Goal: Information Seeking & Learning: Check status

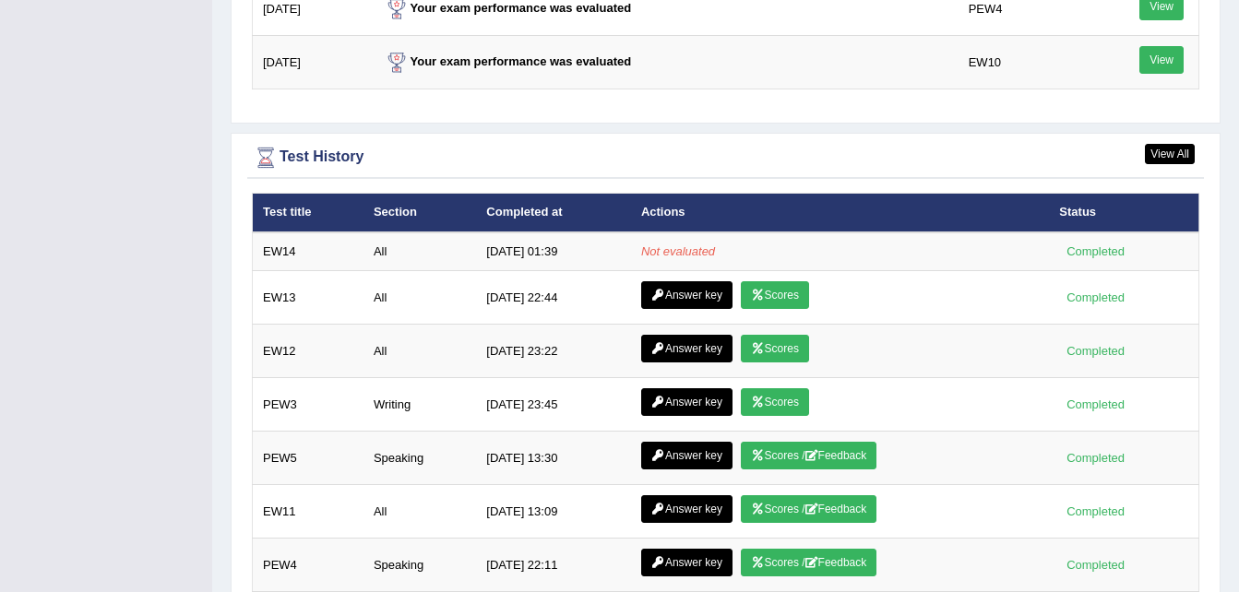
scroll to position [2436, 0]
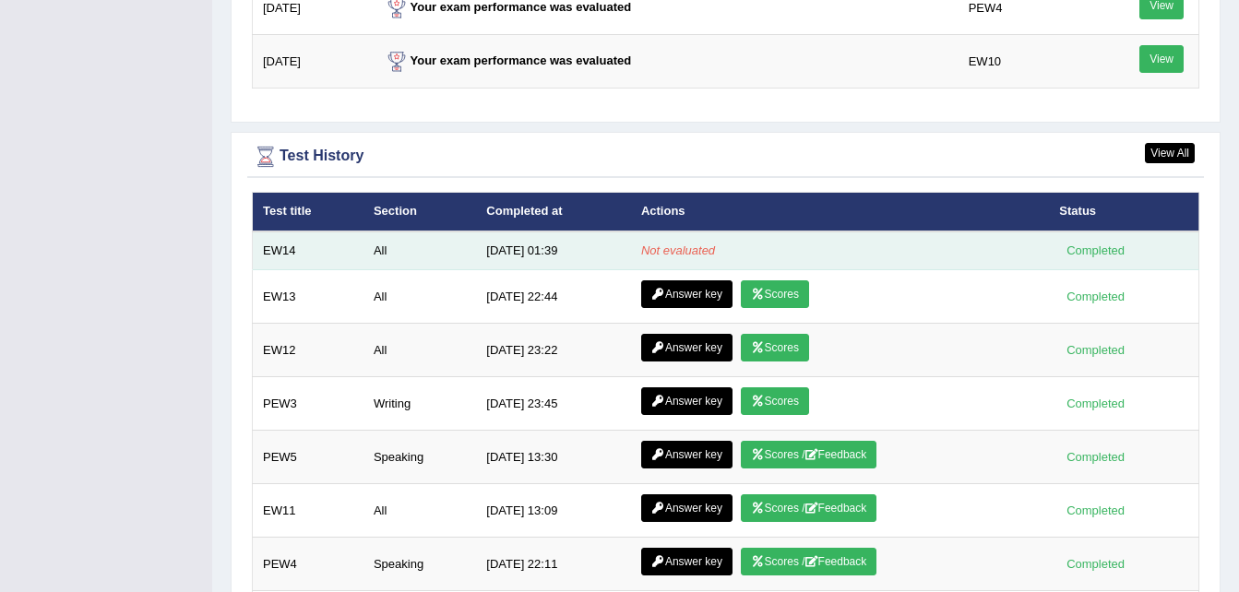
click at [657, 253] on em "Not evaluated" at bounding box center [678, 251] width 74 height 14
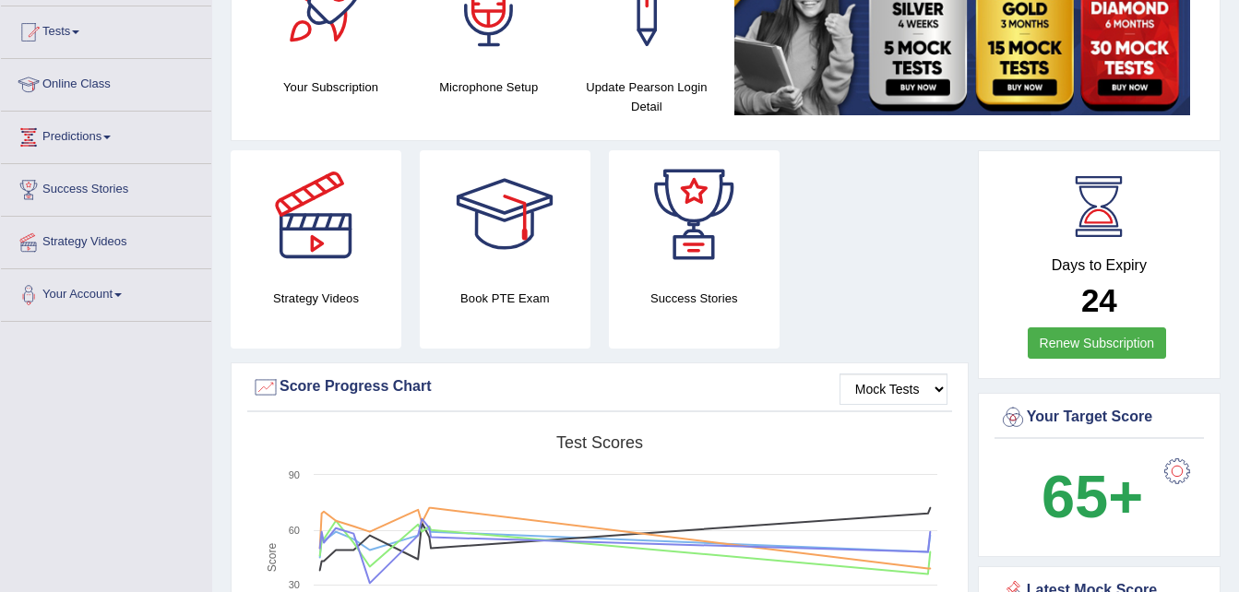
scroll to position [0, 0]
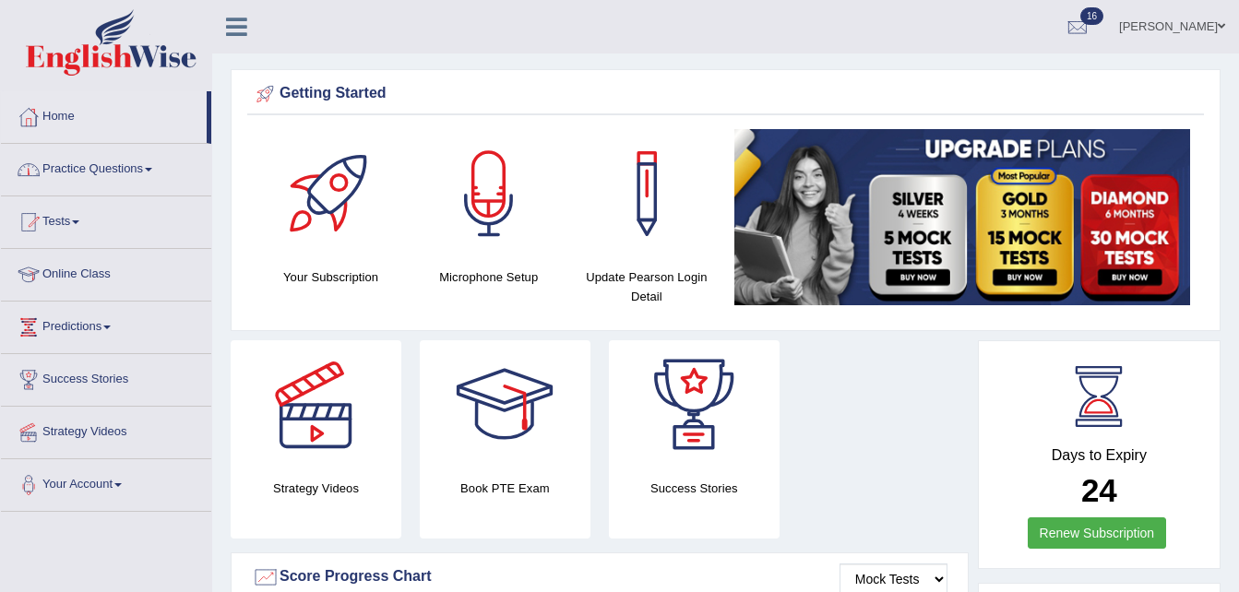
click at [151, 172] on link "Practice Questions" at bounding box center [106, 167] width 210 height 46
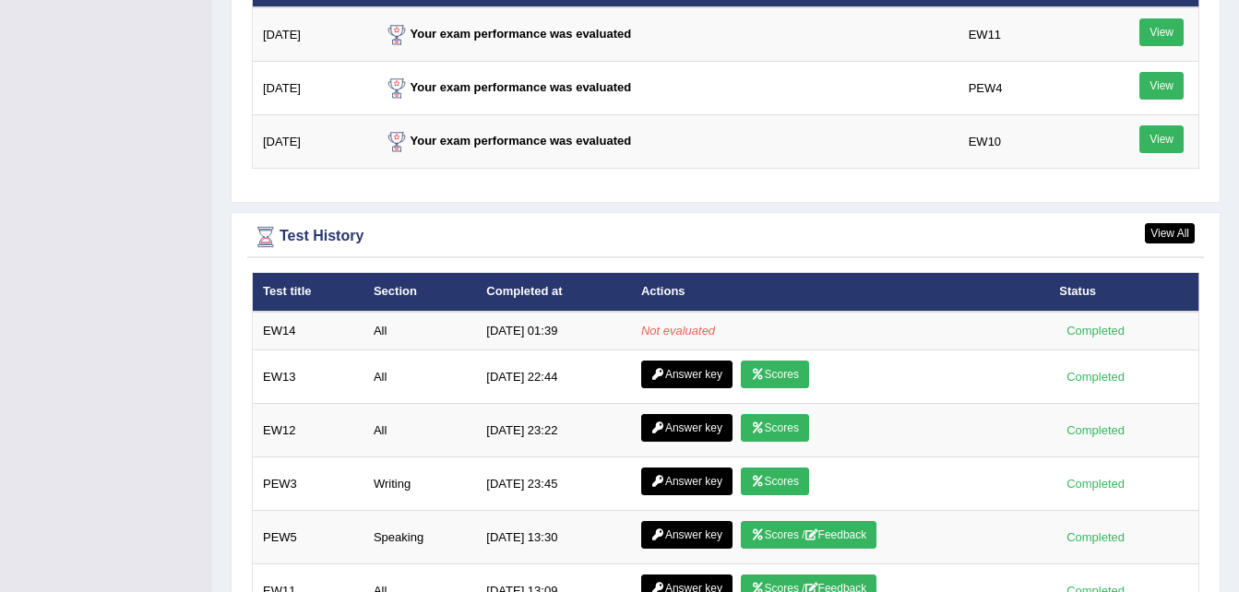
scroll to position [2367, 0]
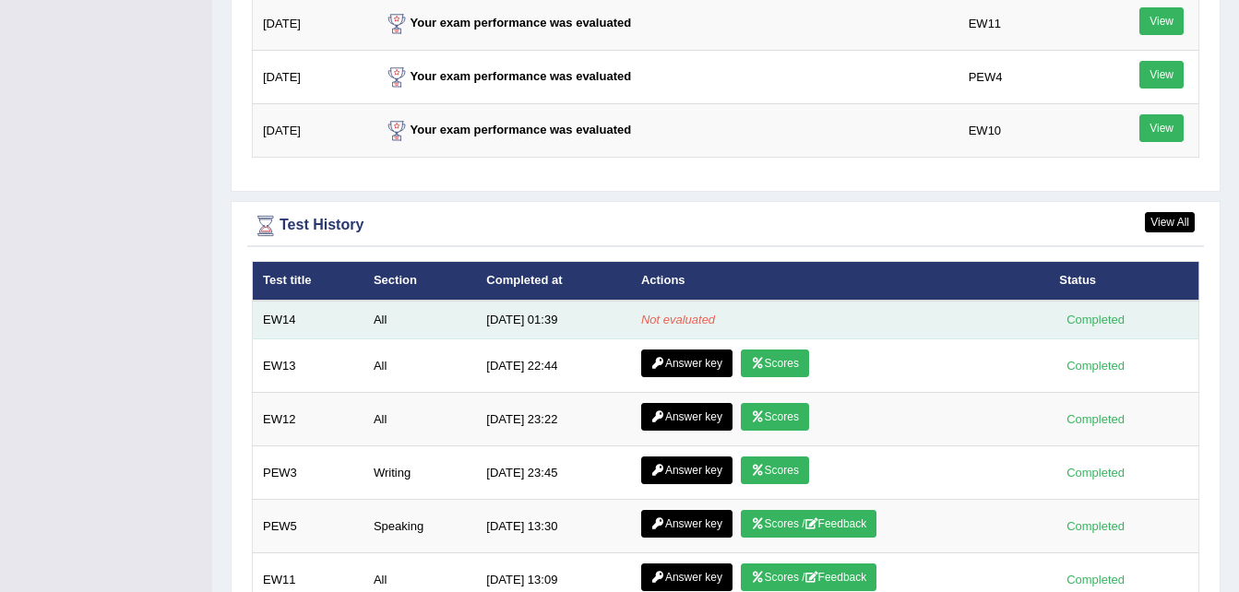
click at [653, 322] on em "Not evaluated" at bounding box center [678, 320] width 74 height 14
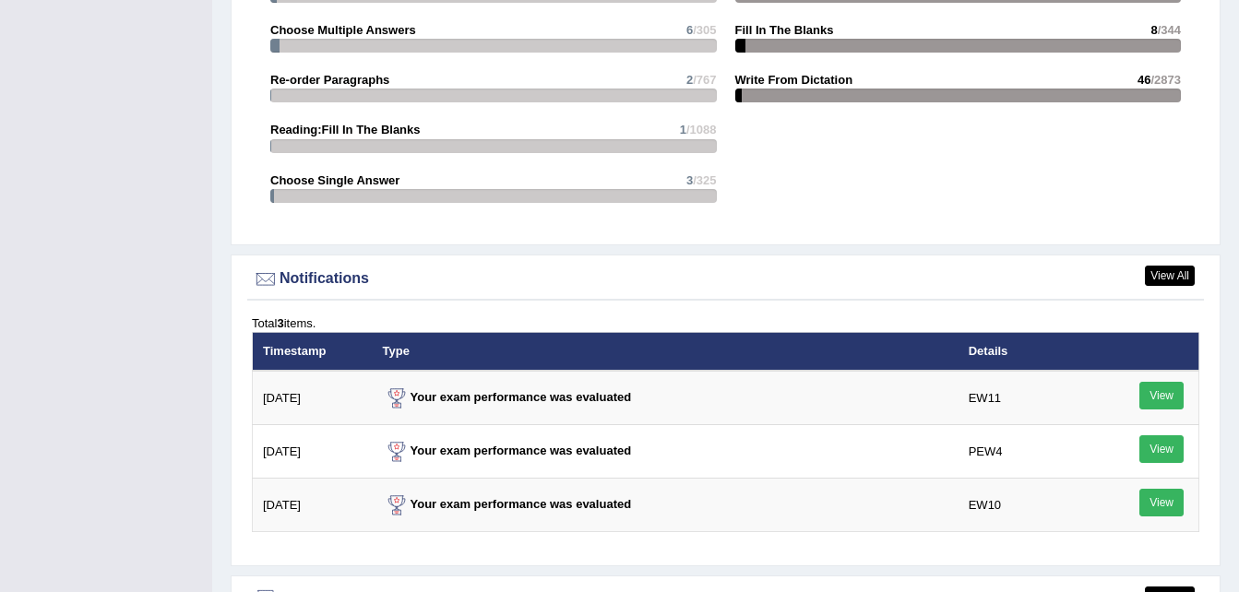
scroll to position [1992, 0]
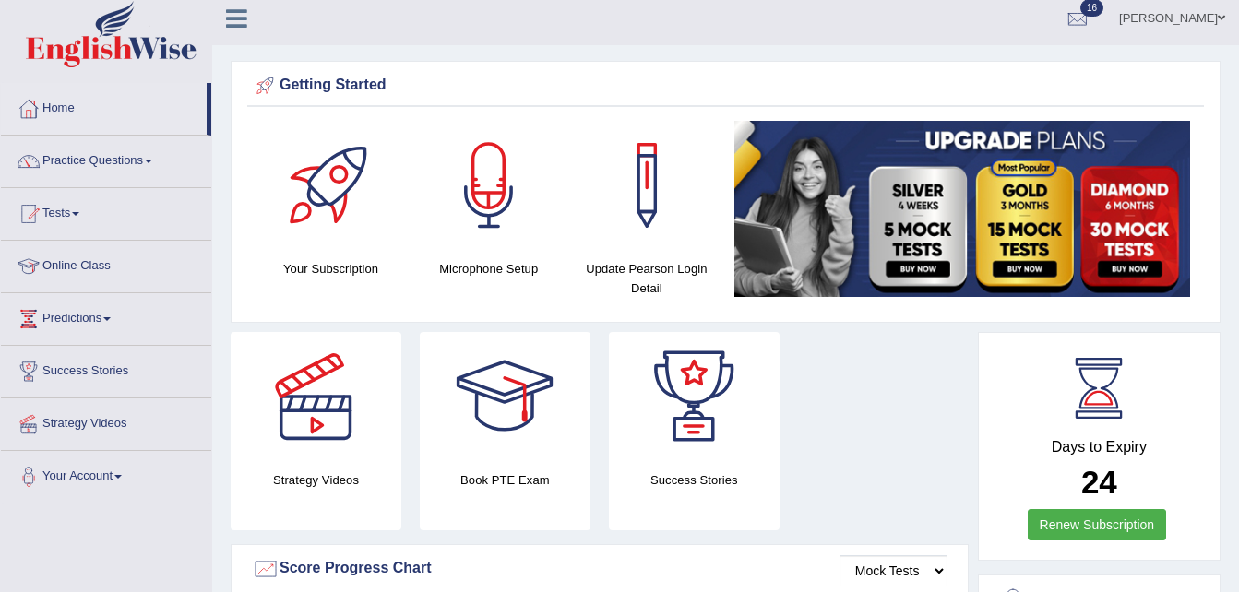
scroll to position [6, 0]
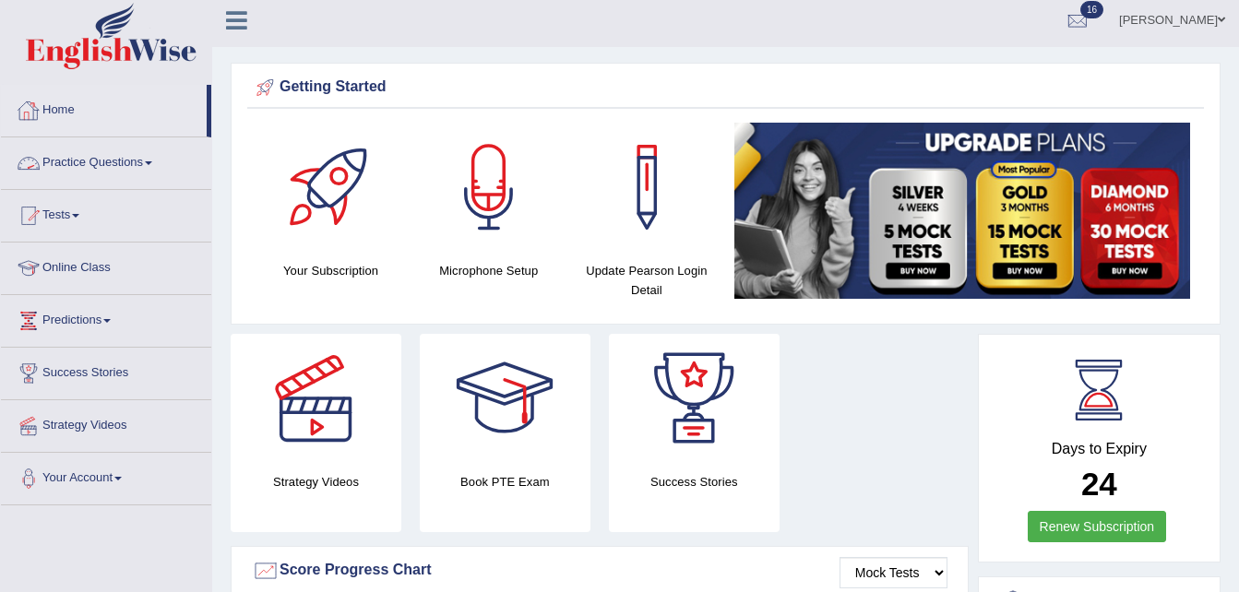
click at [157, 166] on link "Practice Questions" at bounding box center [106, 160] width 210 height 46
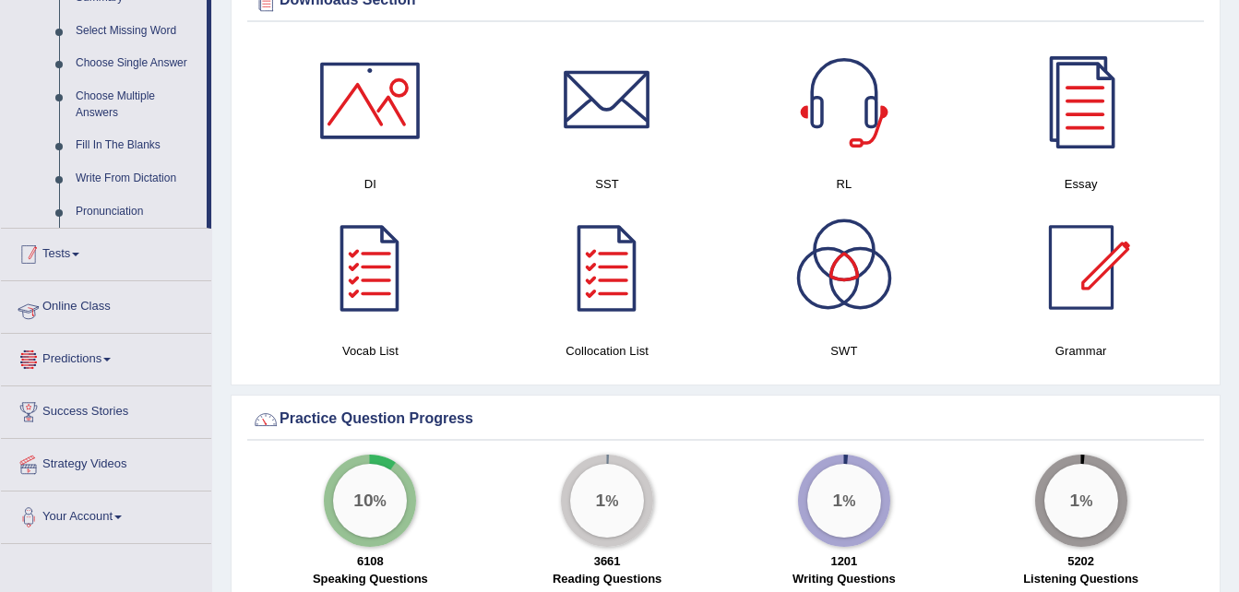
scroll to position [923, 0]
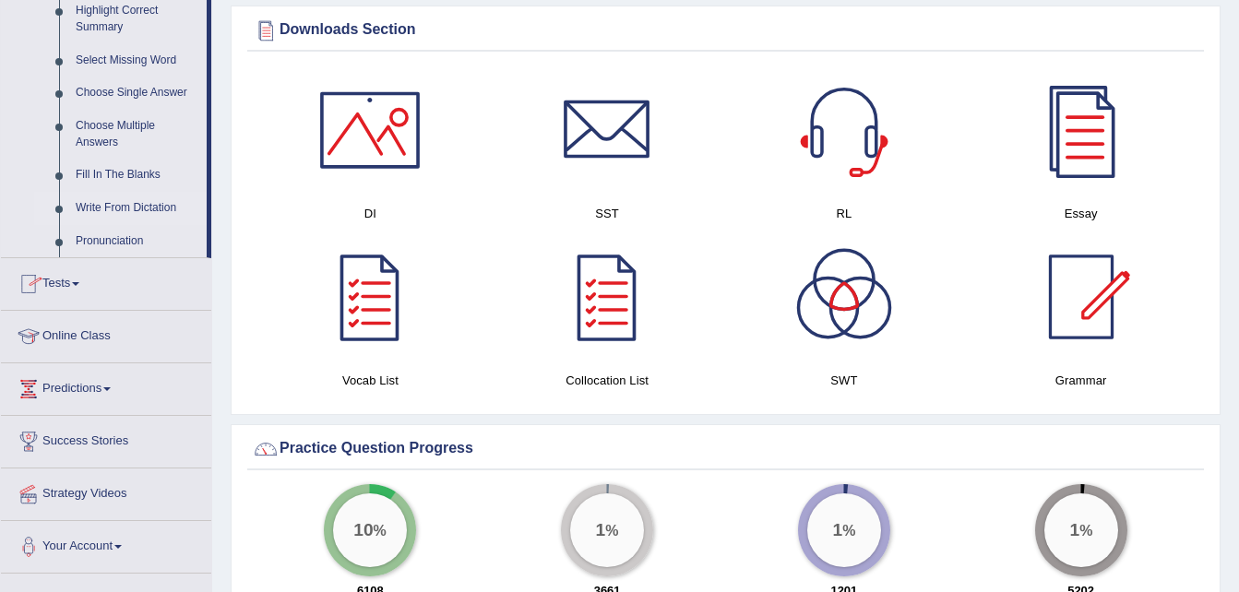
click at [145, 202] on link "Write From Dictation" at bounding box center [136, 208] width 139 height 33
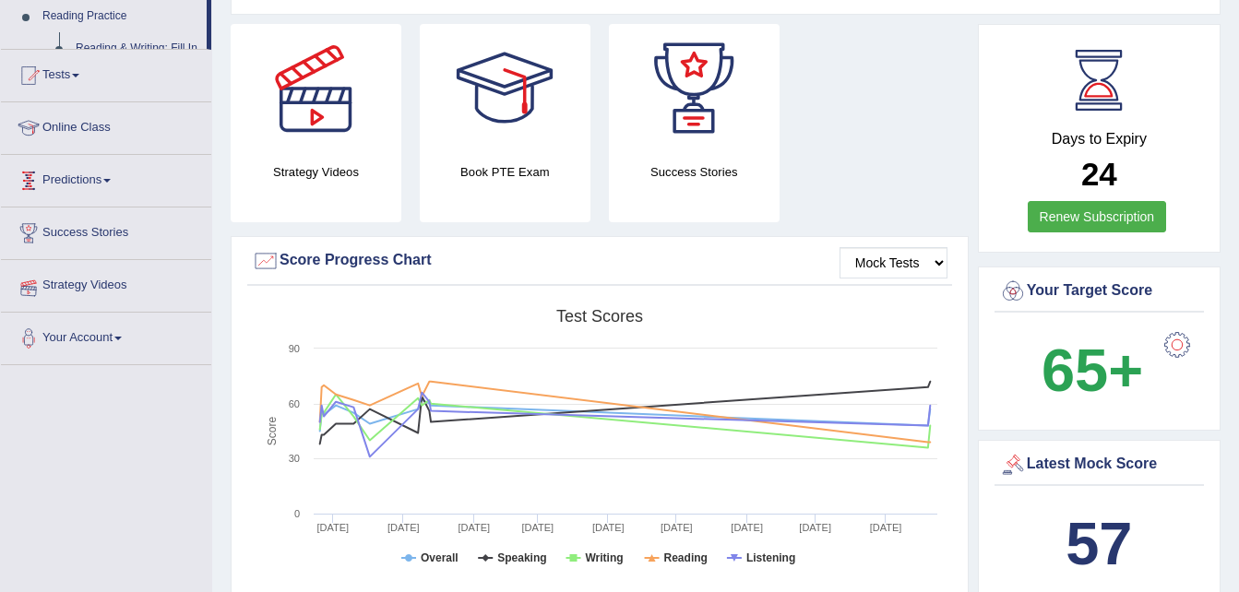
scroll to position [329, 0]
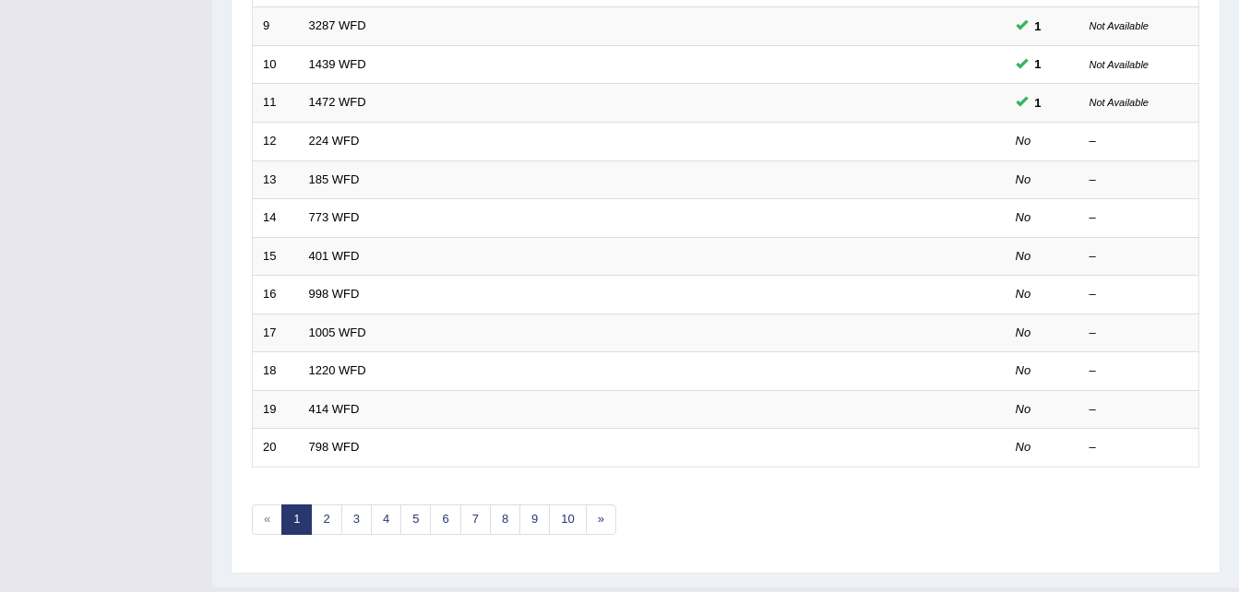
scroll to position [589, 0]
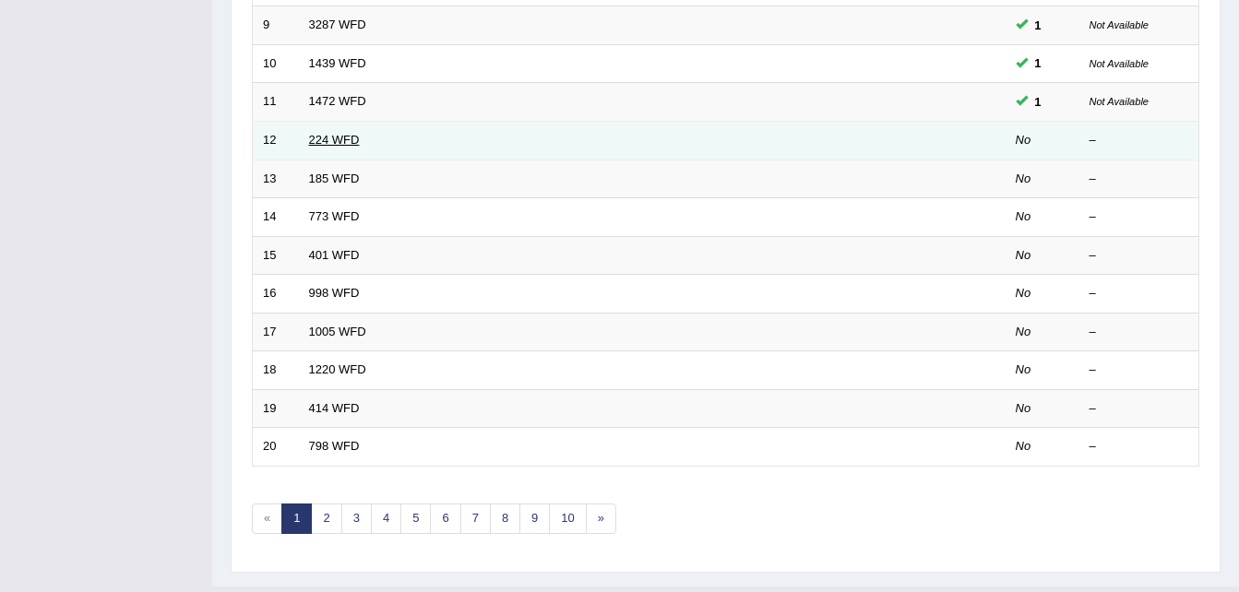
click at [329, 134] on link "224 WFD" at bounding box center [334, 140] width 51 height 14
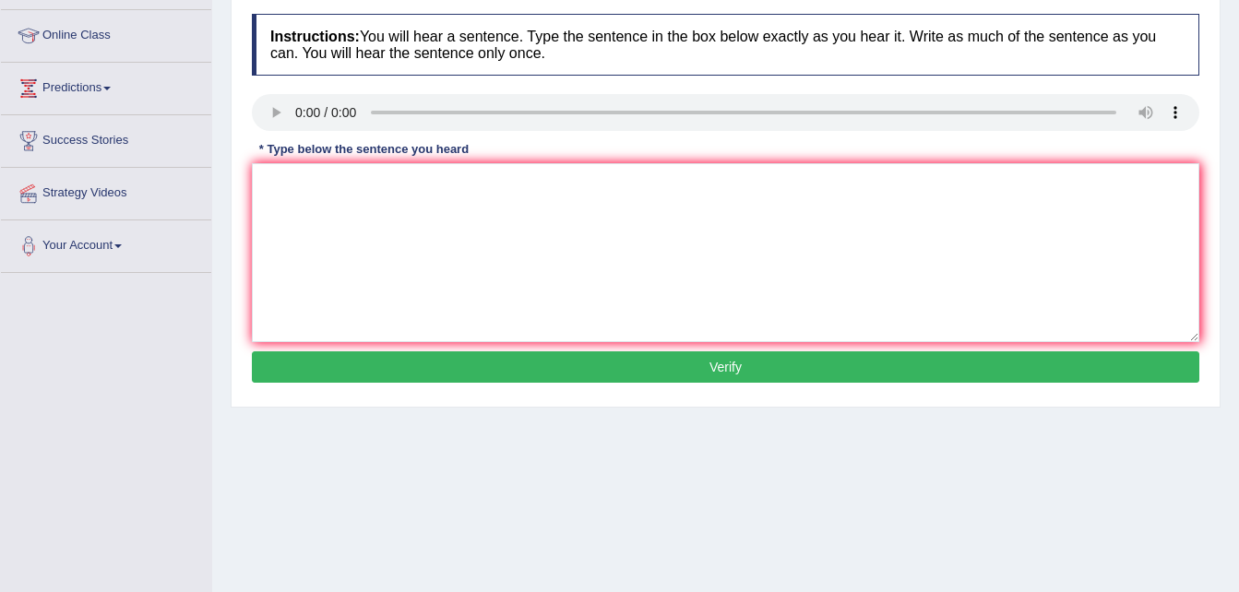
scroll to position [243, 0]
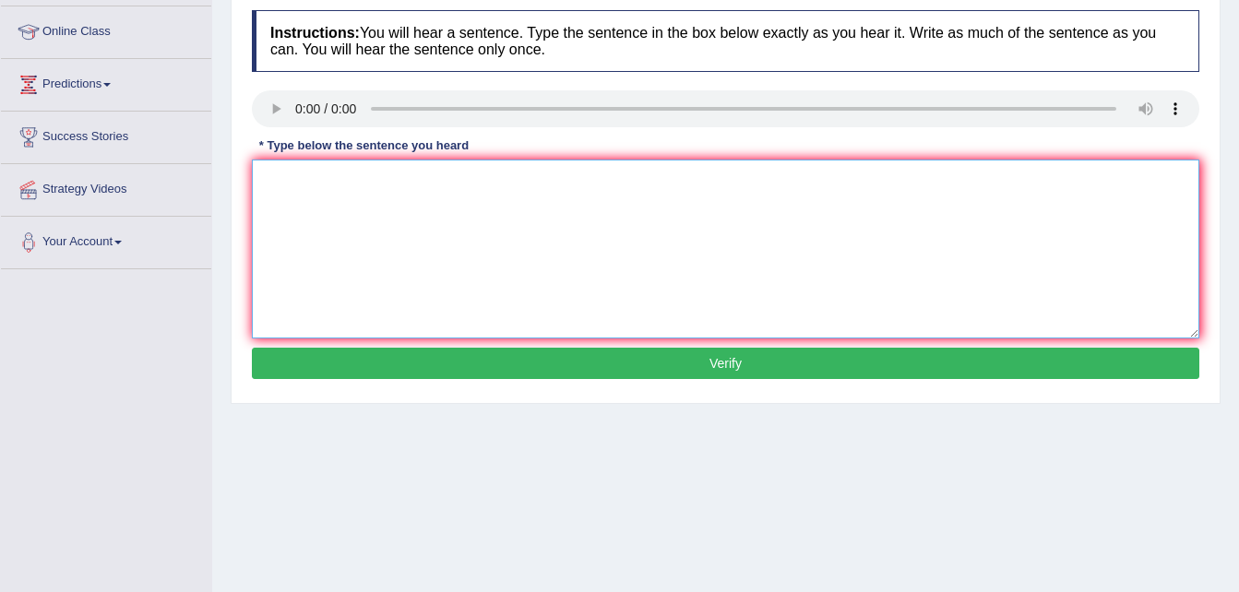
click at [288, 209] on textarea at bounding box center [725, 249] width 947 height 179
click at [454, 177] on textarea "In the winter its gets hot but thers no issues where ther is a winter." at bounding box center [725, 249] width 947 height 179
click at [449, 175] on textarea "In the winter its gets hot but thers no issues where ther is a winter." at bounding box center [725, 249] width 947 height 179
click at [460, 181] on textarea "In the winter its gets hot but therws no issues where ther is a winter." at bounding box center [725, 249] width 947 height 179
click at [559, 179] on textarea "In the winter its gets hot but there's no issues where ther is a winter." at bounding box center [725, 249] width 947 height 179
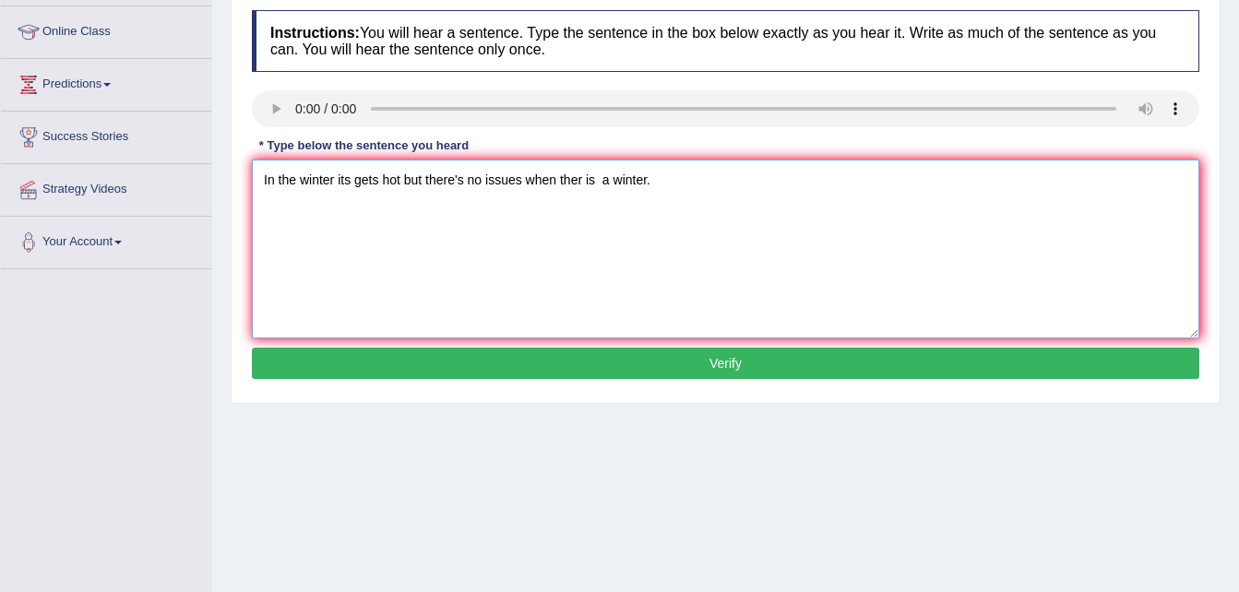
click at [581, 181] on textarea "In the winter its gets hot but there's no issues when ther is a winter." at bounding box center [725, 249] width 947 height 179
click at [590, 175] on textarea "In the winter its gets hot but there's no issues when theres is a winter." at bounding box center [725, 249] width 947 height 179
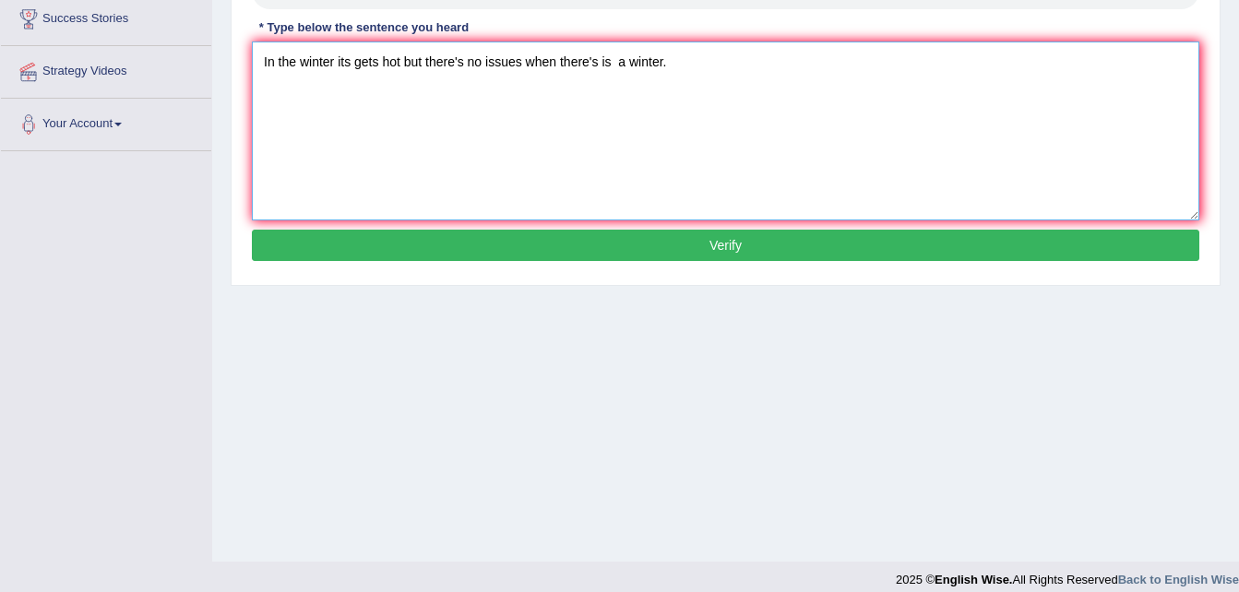
type textarea "In the winter its gets hot but there's no issues when there's is a winter."
click at [470, 241] on button "Verify" at bounding box center [725, 245] width 947 height 31
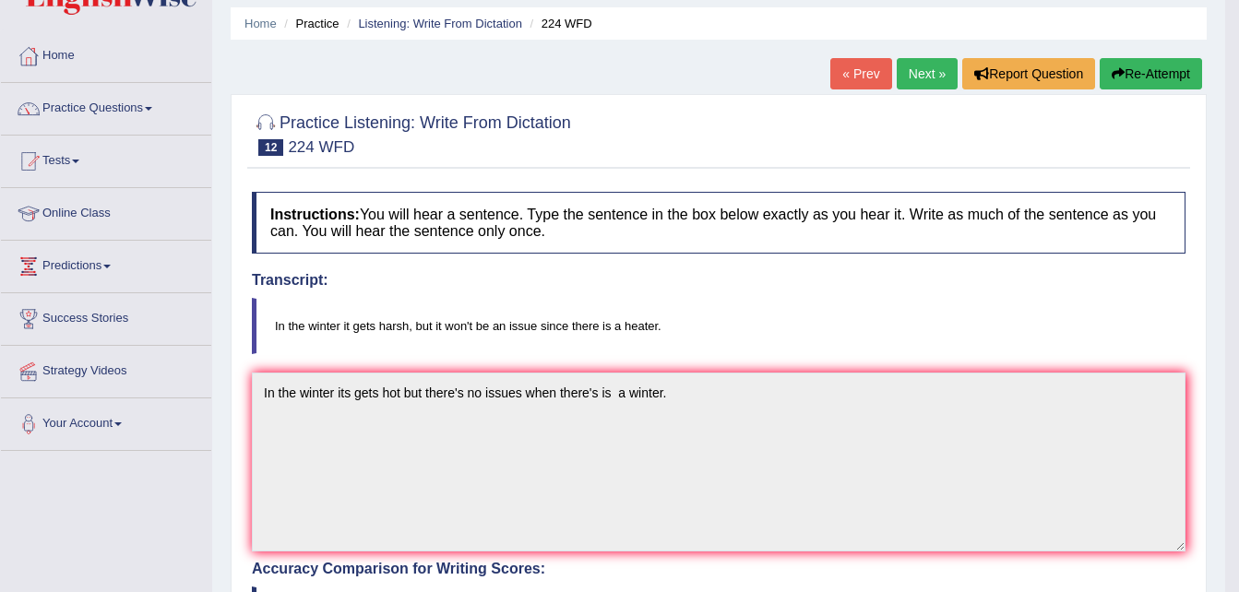
scroll to position [60, 0]
click at [78, 155] on link "Tests" at bounding box center [106, 160] width 210 height 46
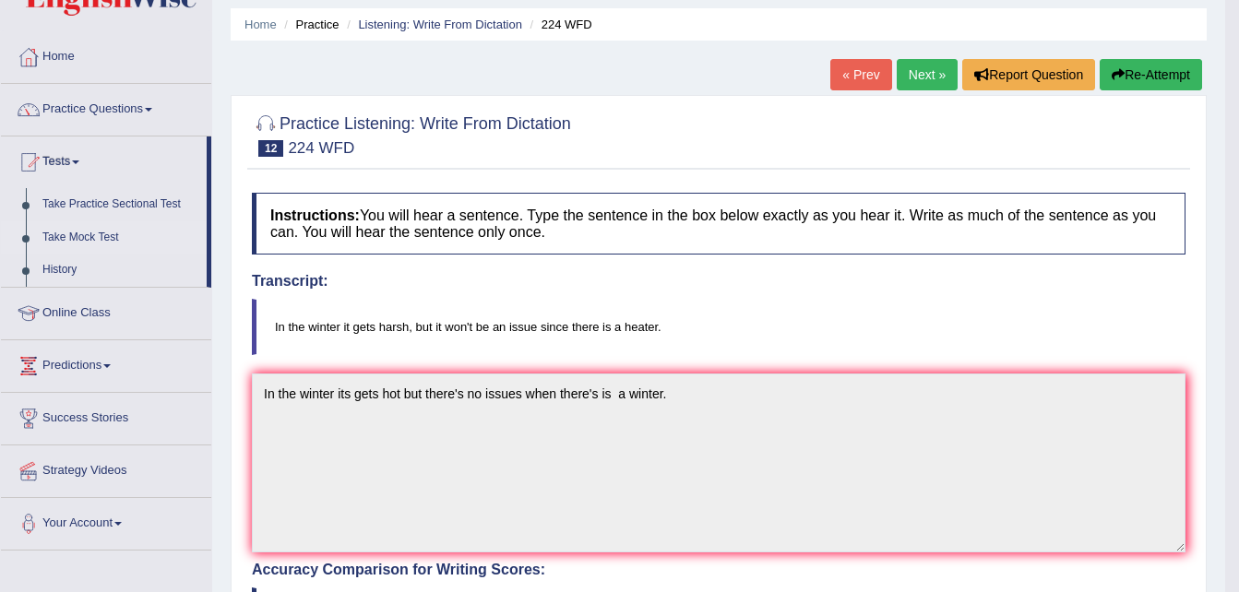
click at [88, 230] on link "Take Mock Test" at bounding box center [120, 237] width 173 height 33
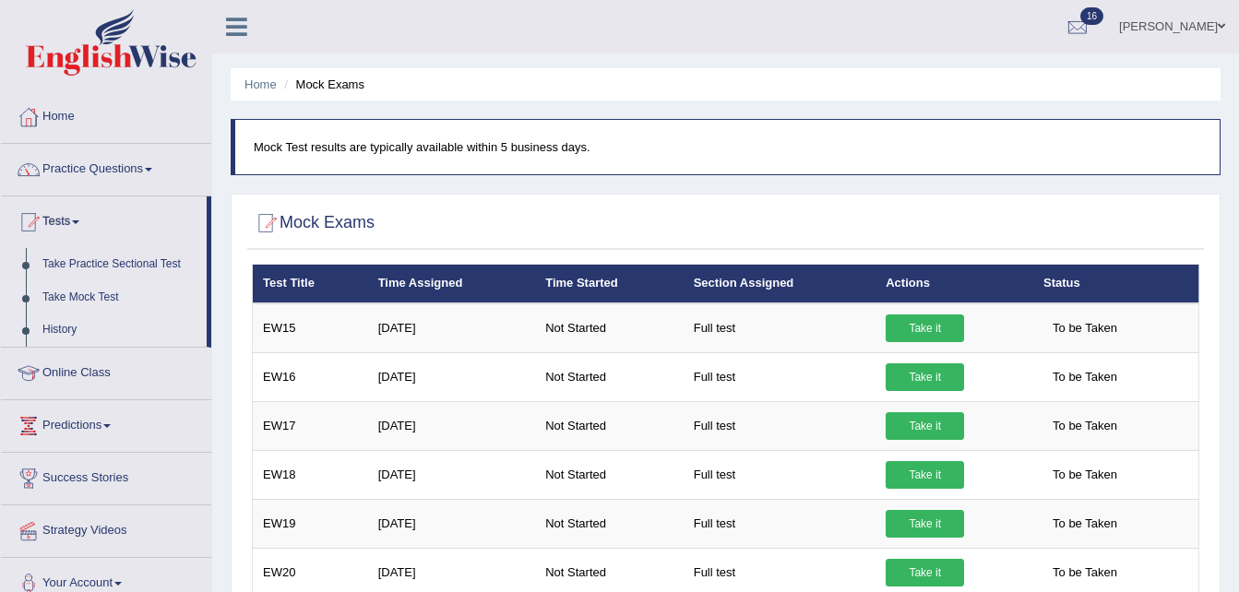
click at [79, 315] on link "History" at bounding box center [120, 330] width 173 height 33
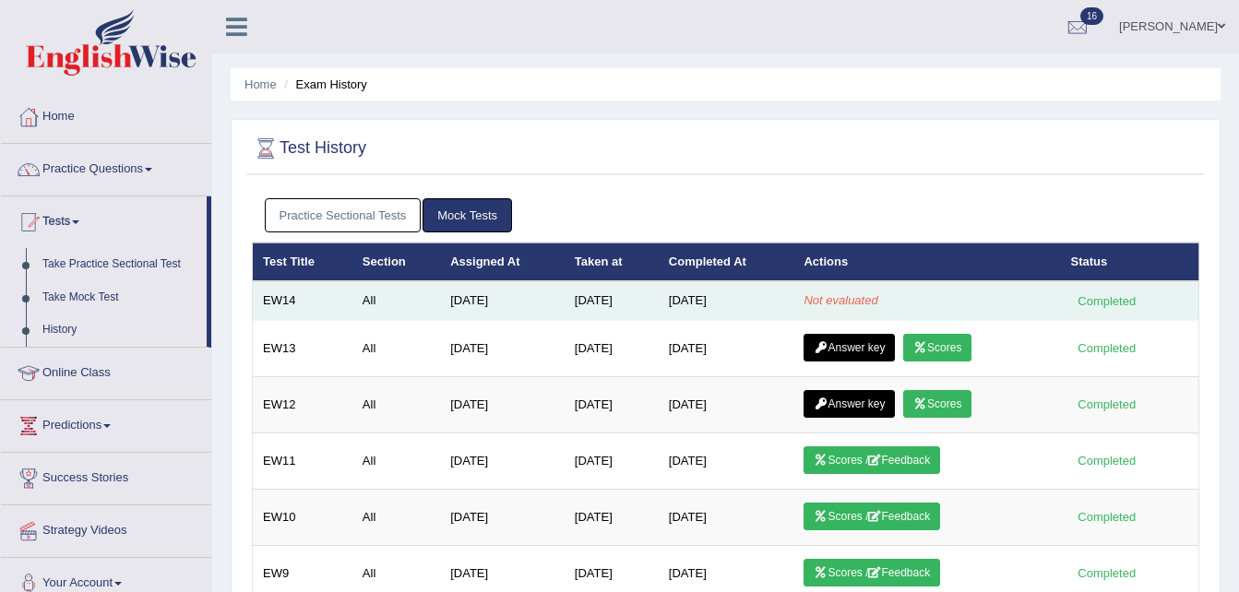
click at [846, 302] on em "Not evaluated" at bounding box center [840, 300] width 74 height 14
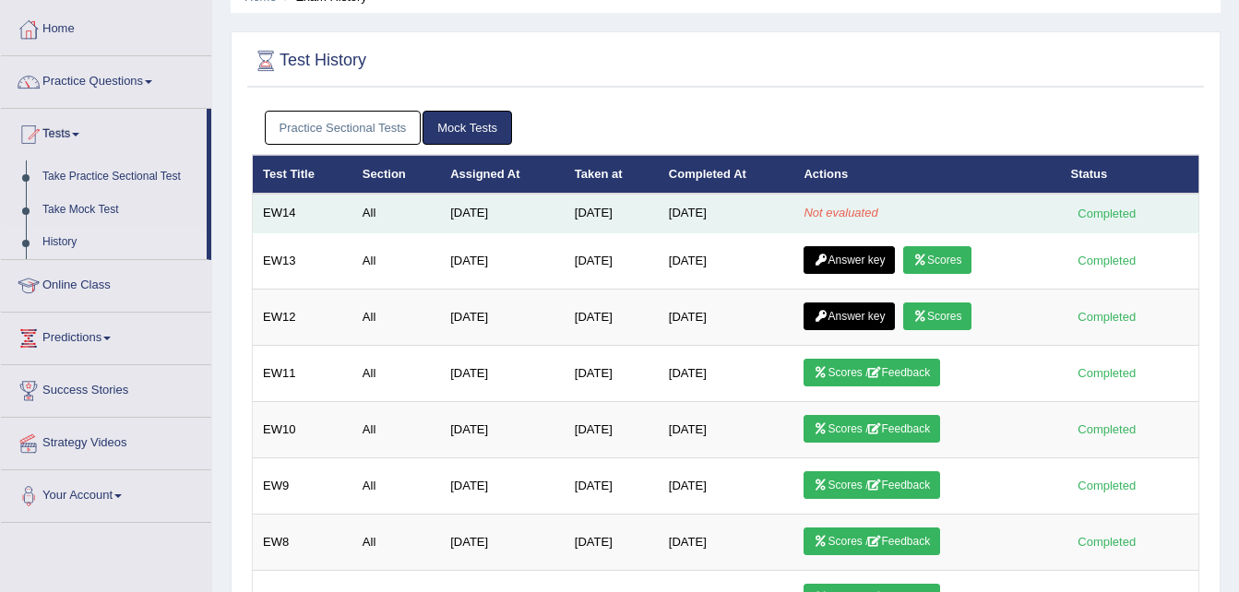
scroll to position [87, 0]
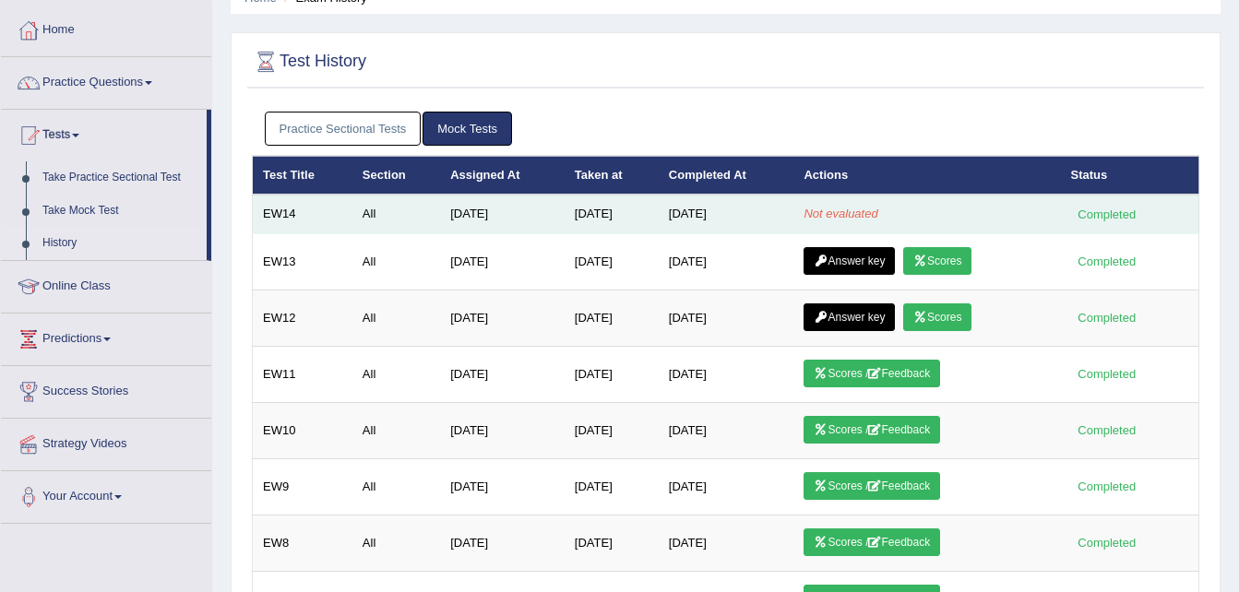
click at [837, 210] on em "Not evaluated" at bounding box center [840, 214] width 74 height 14
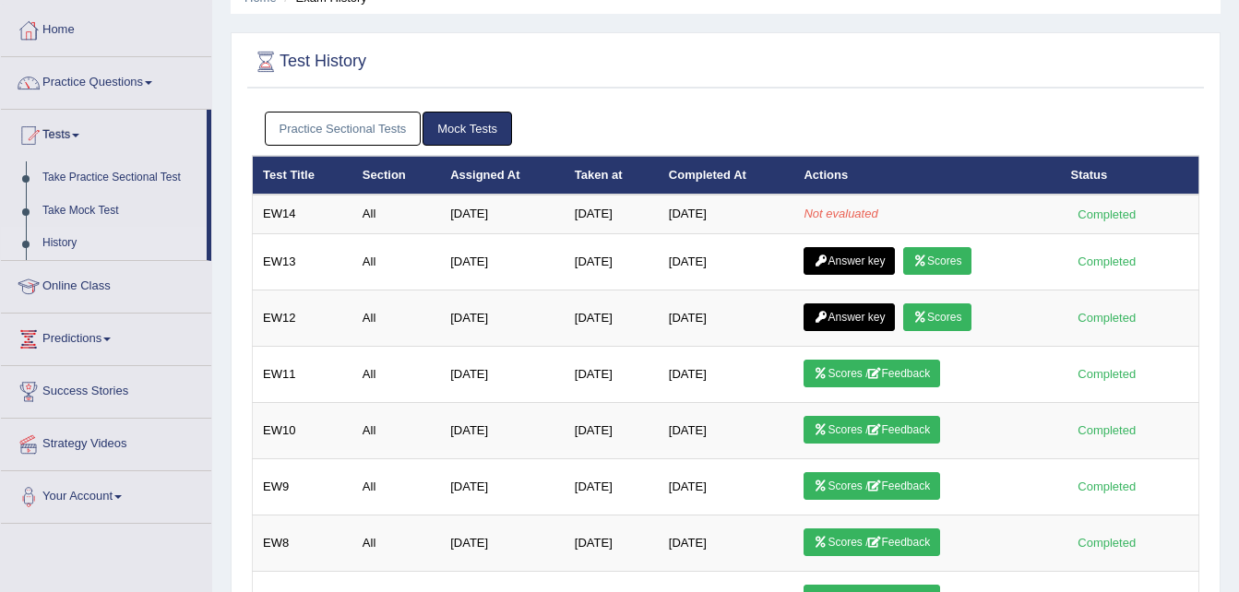
click at [874, 117] on ul "Practice Sectional Tests Mock Tests" at bounding box center [726, 129] width 922 height 34
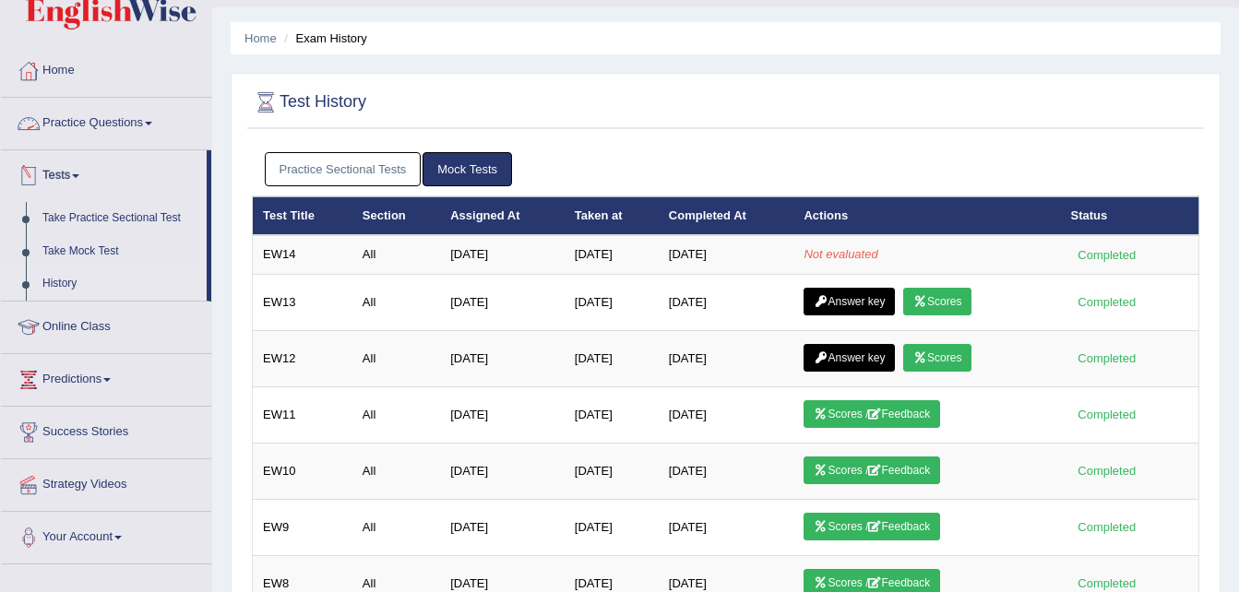
scroll to position [0, 0]
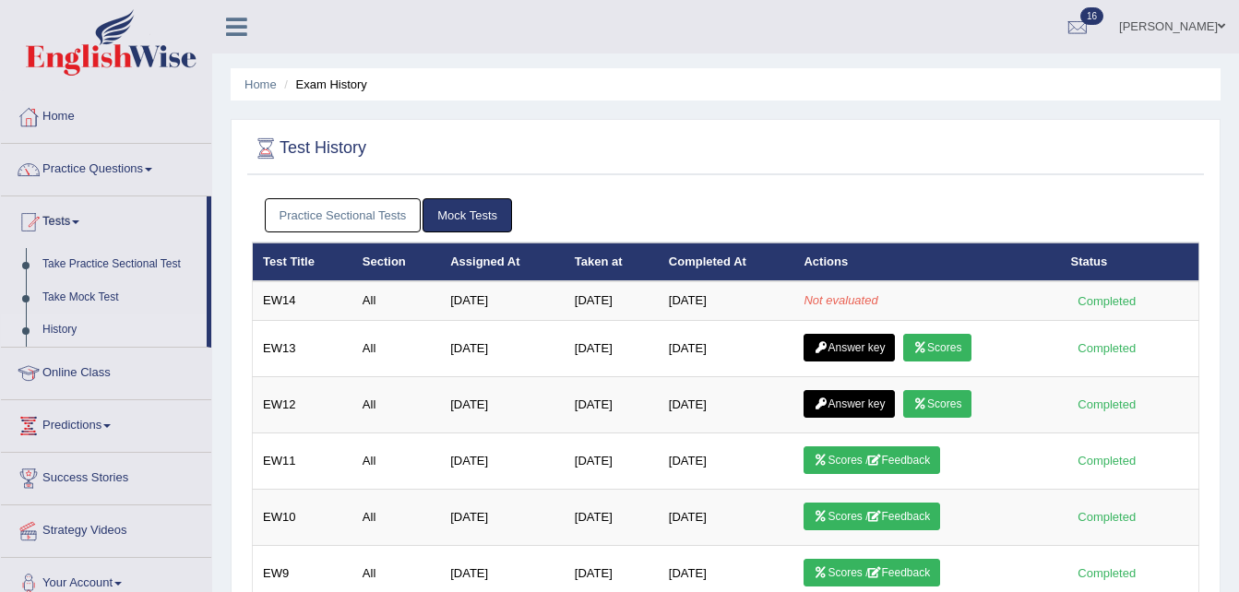
click at [152, 170] on span at bounding box center [148, 170] width 7 height 4
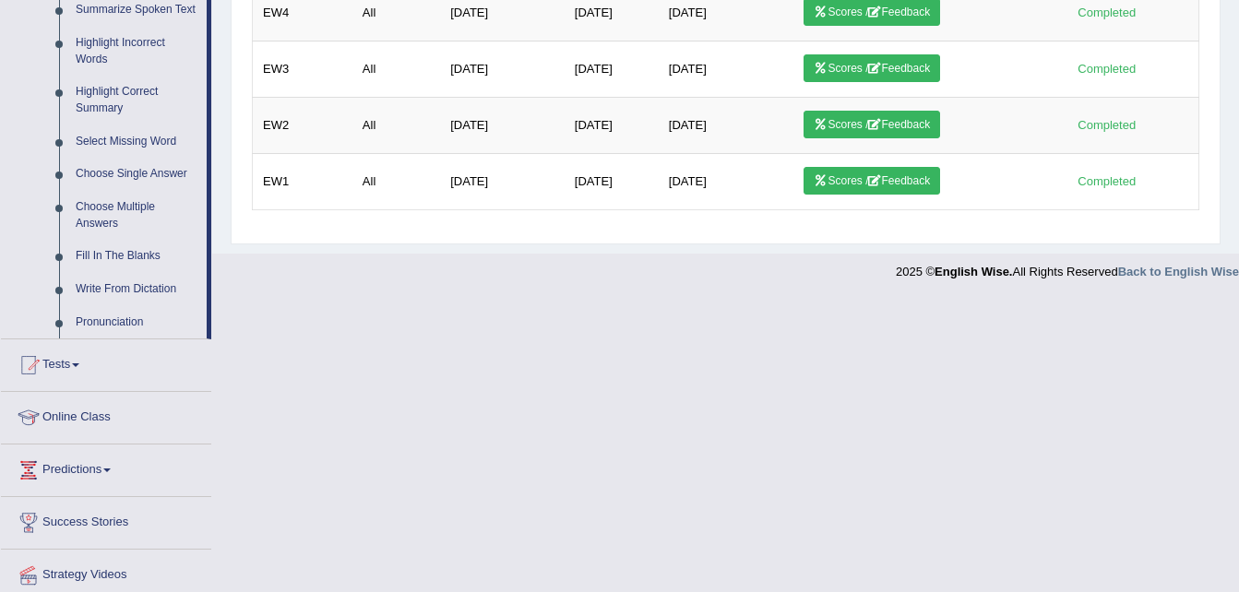
scroll to position [844, 0]
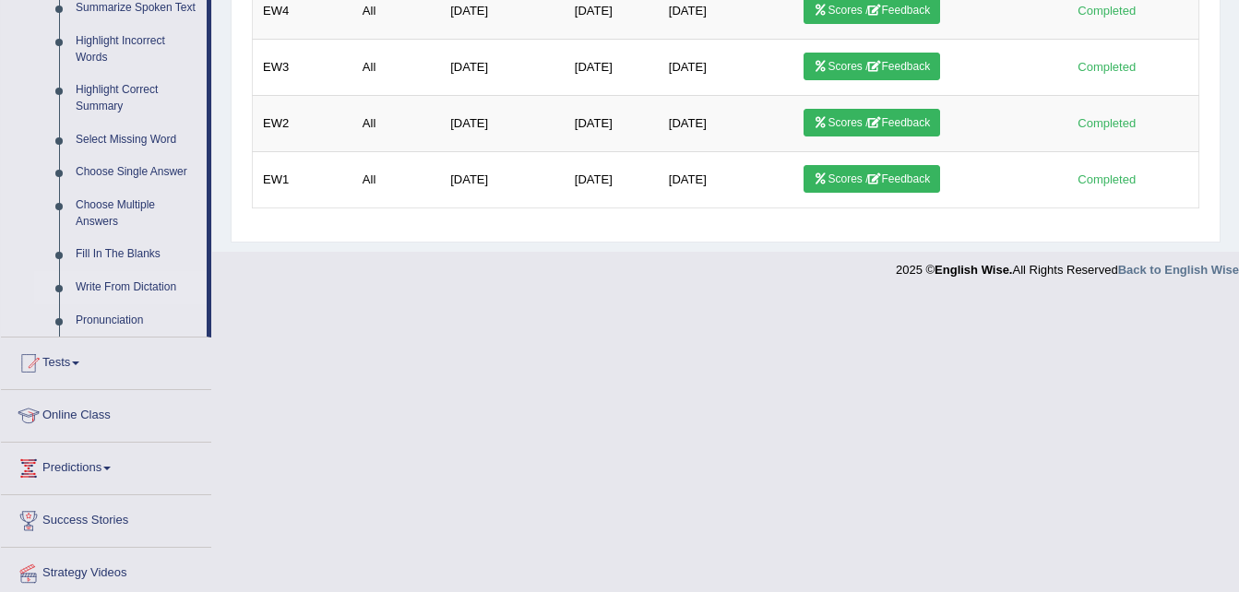
click at [125, 290] on link "Write From Dictation" at bounding box center [136, 287] width 139 height 33
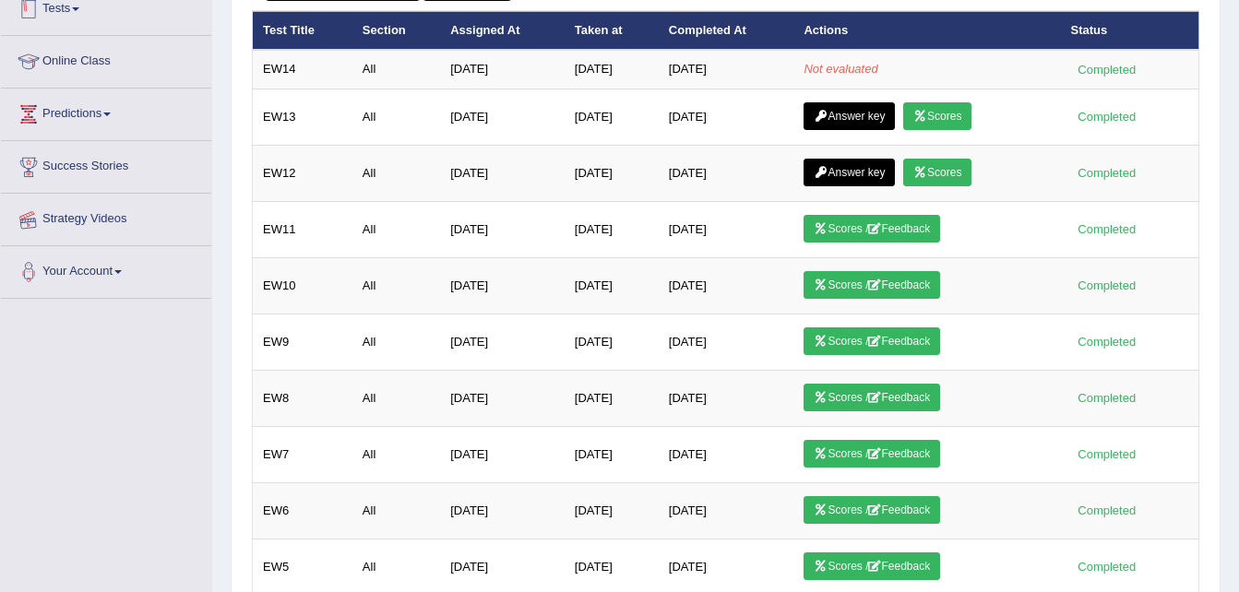
scroll to position [295, 0]
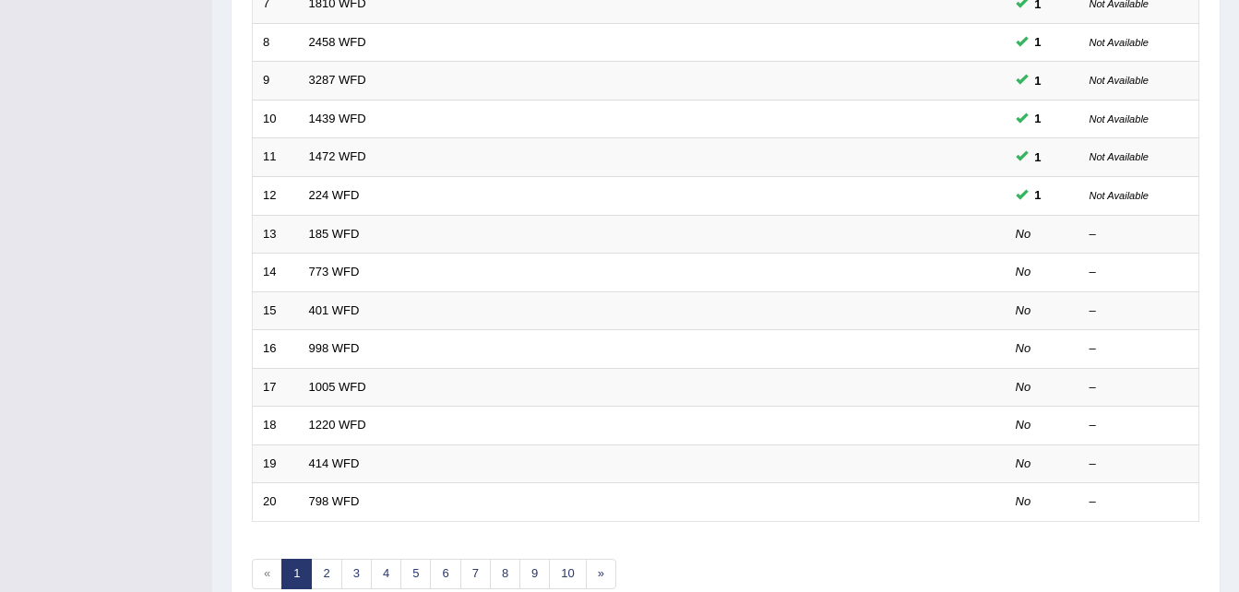
scroll to position [532, 0]
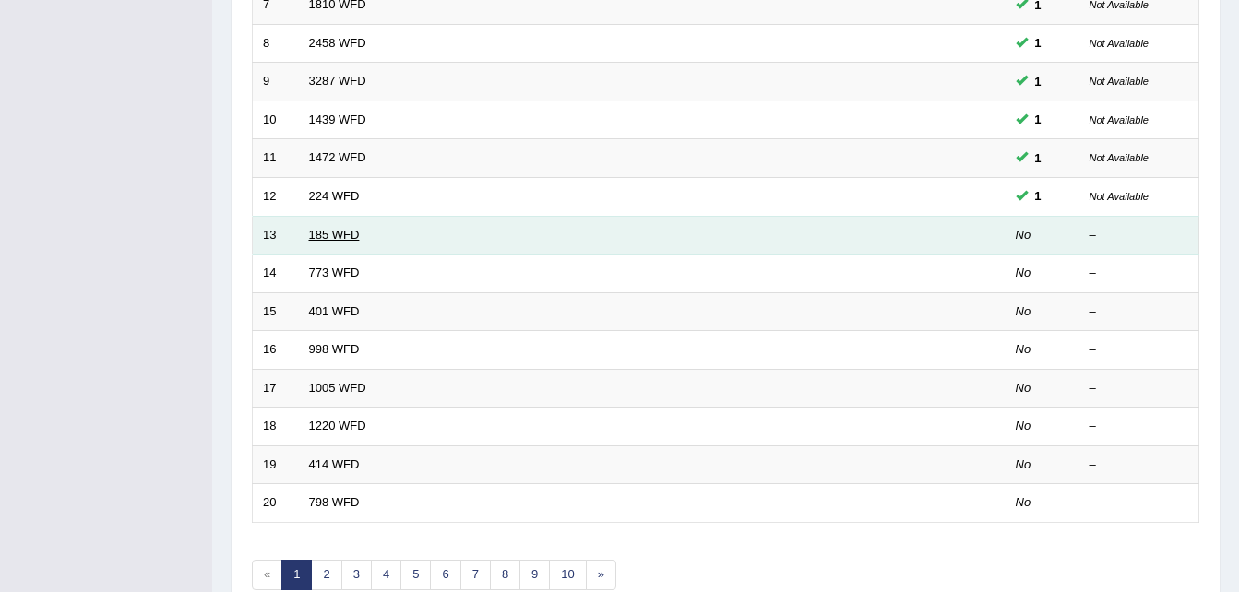
click at [326, 235] on link "185 WFD" at bounding box center [334, 235] width 51 height 14
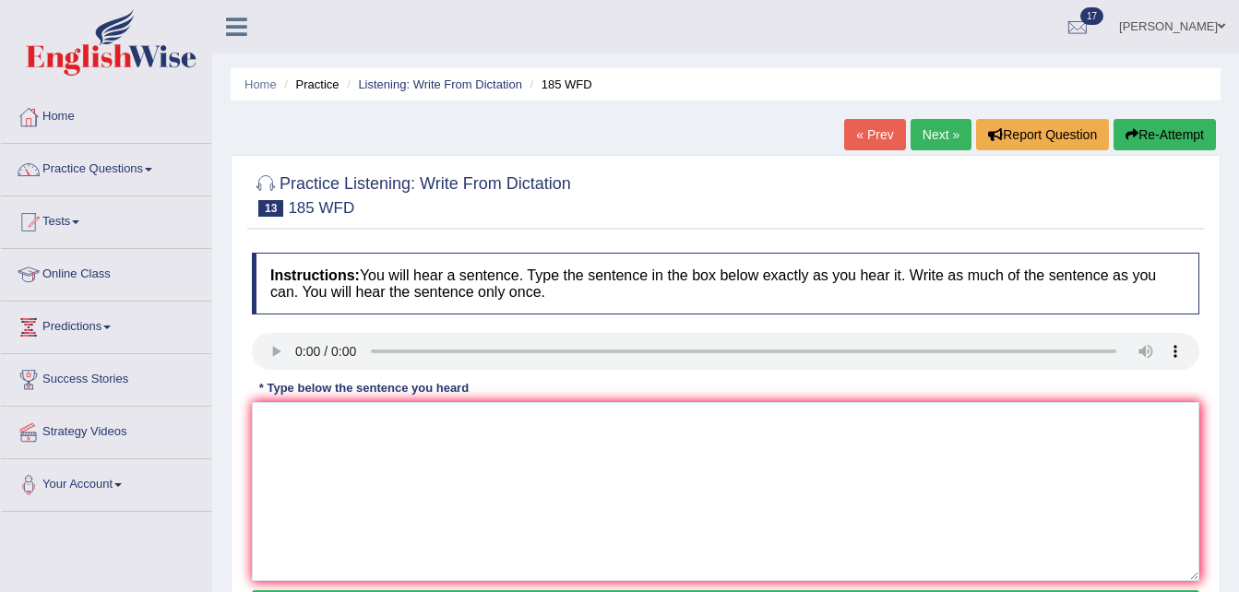
scroll to position [157, 0]
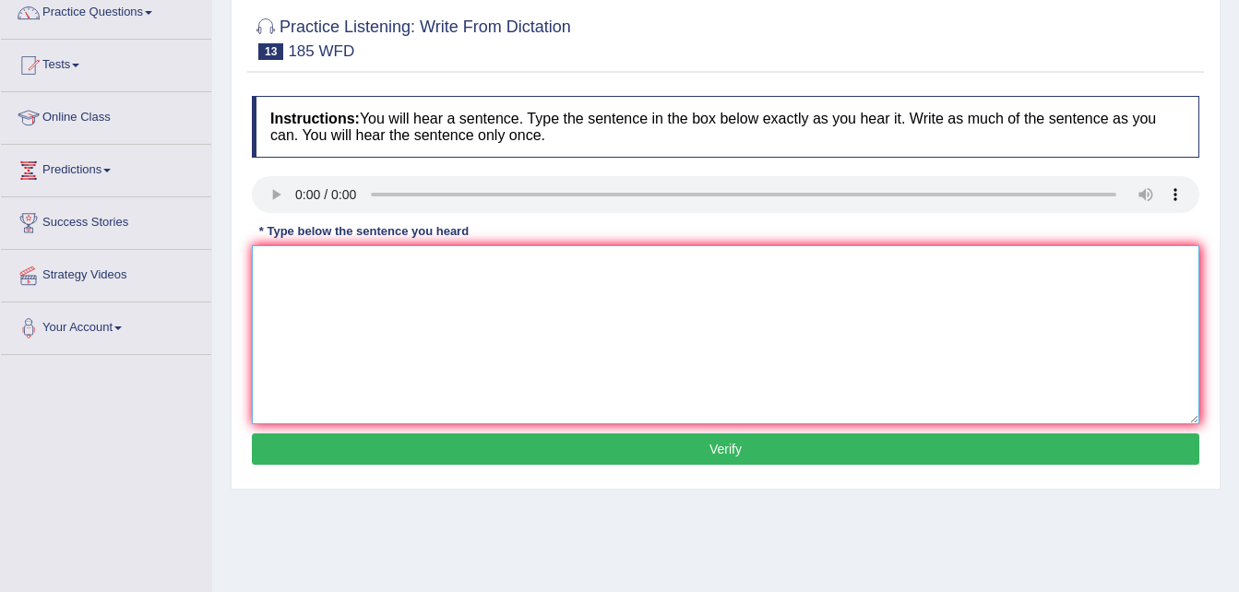
click at [278, 263] on textarea at bounding box center [725, 334] width 947 height 179
click at [269, 260] on textarea "reseachers says many students fail eaxam a s a result" at bounding box center [725, 334] width 947 height 179
click at [471, 272] on textarea "Reseachers says many students fail eaxam a s a result" at bounding box center [725, 334] width 947 height 179
click at [553, 268] on textarea "Reseachers says many students fail their eaxam a s a result" at bounding box center [725, 334] width 947 height 179
click at [602, 262] on textarea "Reseachers says many students fail their eaxam as a result" at bounding box center [725, 334] width 947 height 179
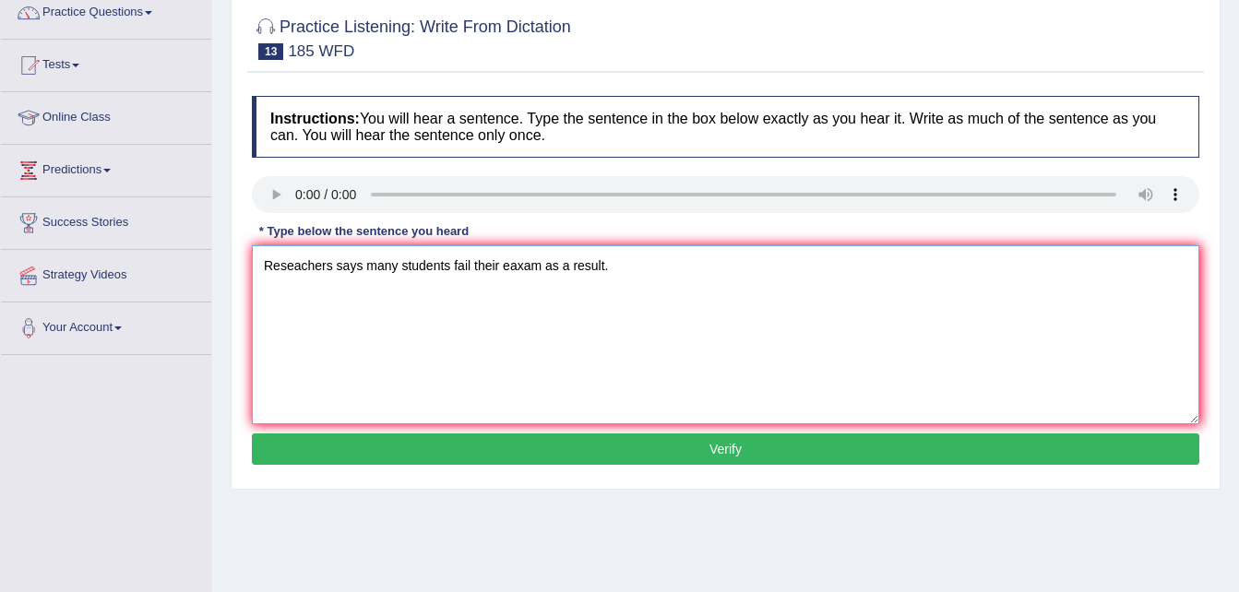
type textarea "Reseachers says many students fail their eaxam as a result."
click at [635, 454] on button "Verify" at bounding box center [725, 449] width 947 height 31
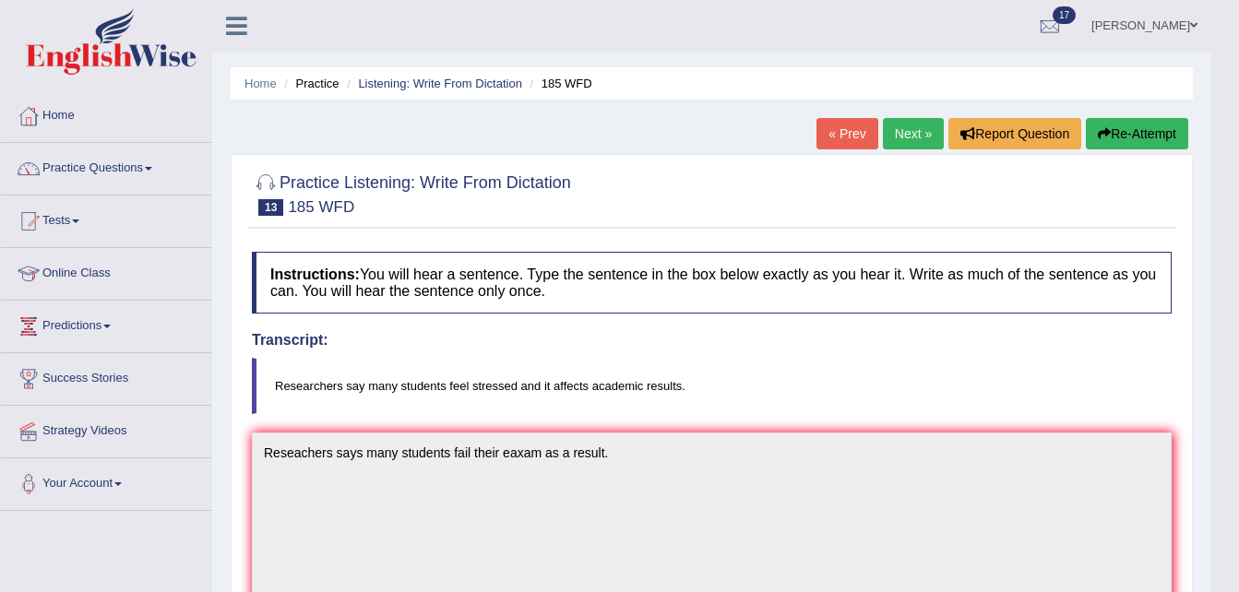
scroll to position [0, 0]
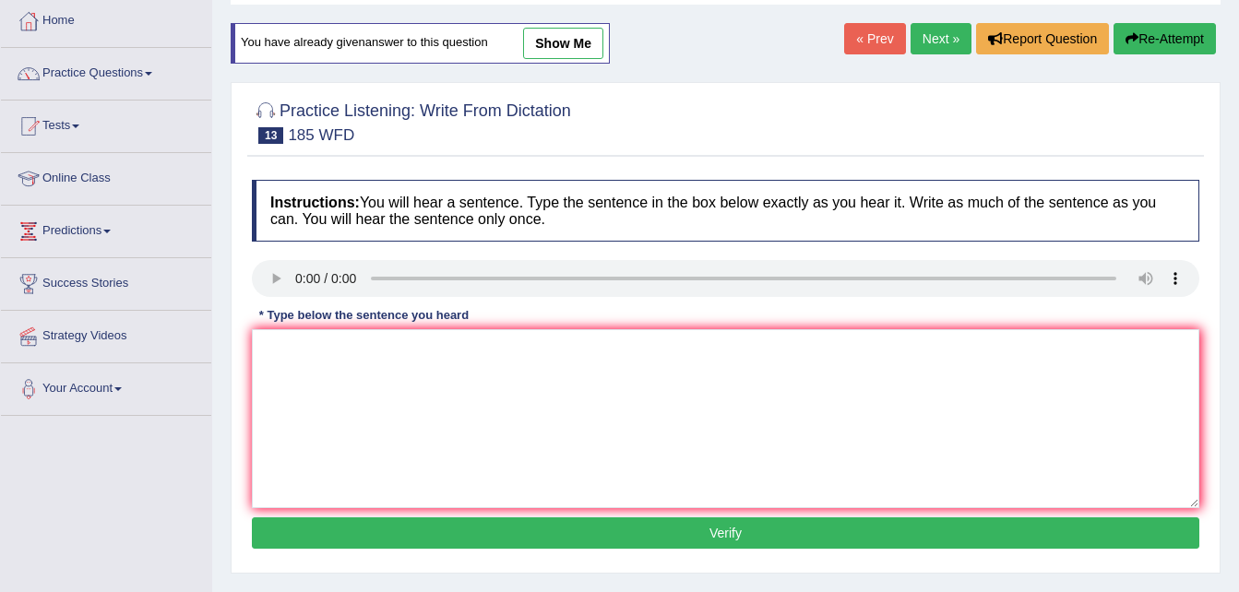
scroll to position [89, 0]
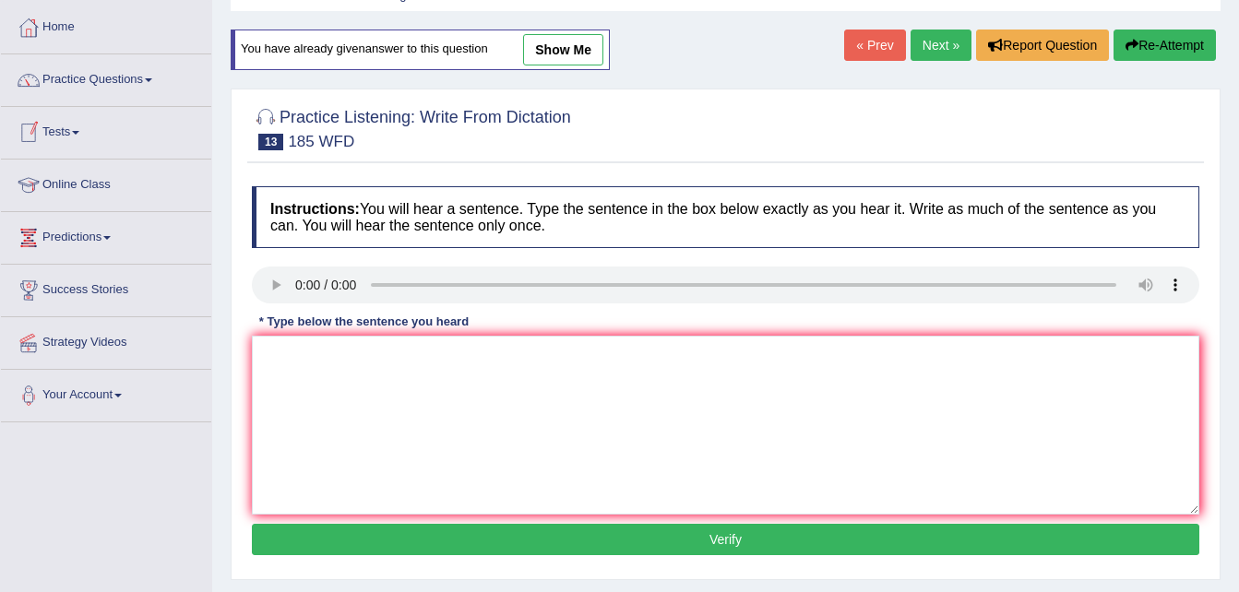
click at [80, 137] on link "Tests" at bounding box center [106, 130] width 210 height 46
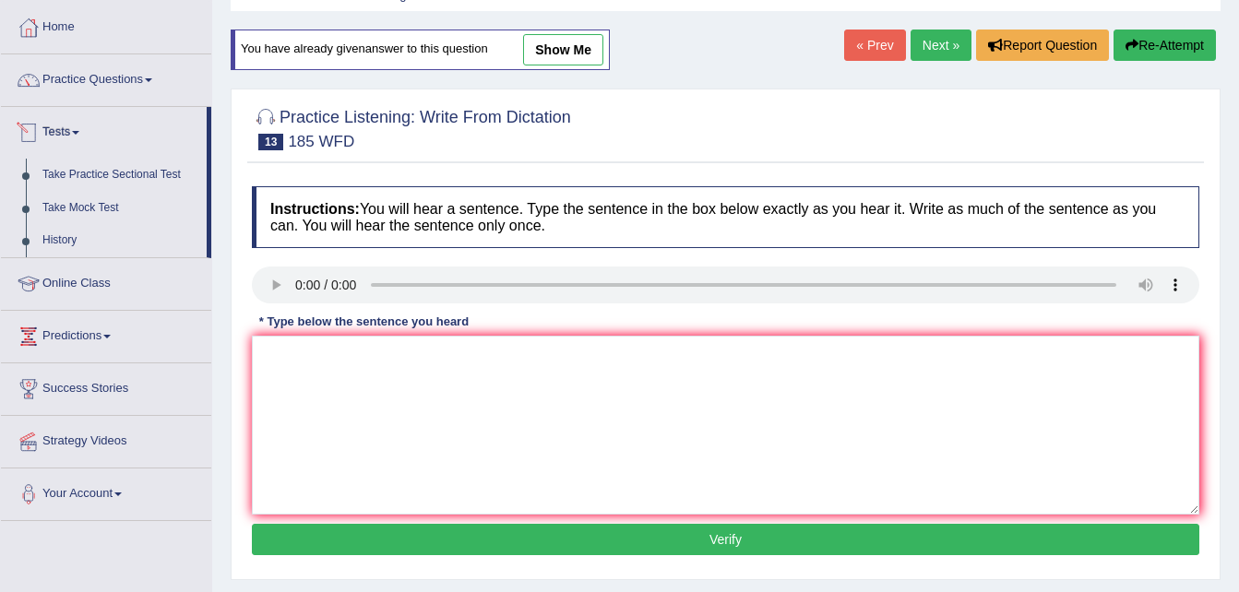
click at [78, 131] on span at bounding box center [75, 133] width 7 height 4
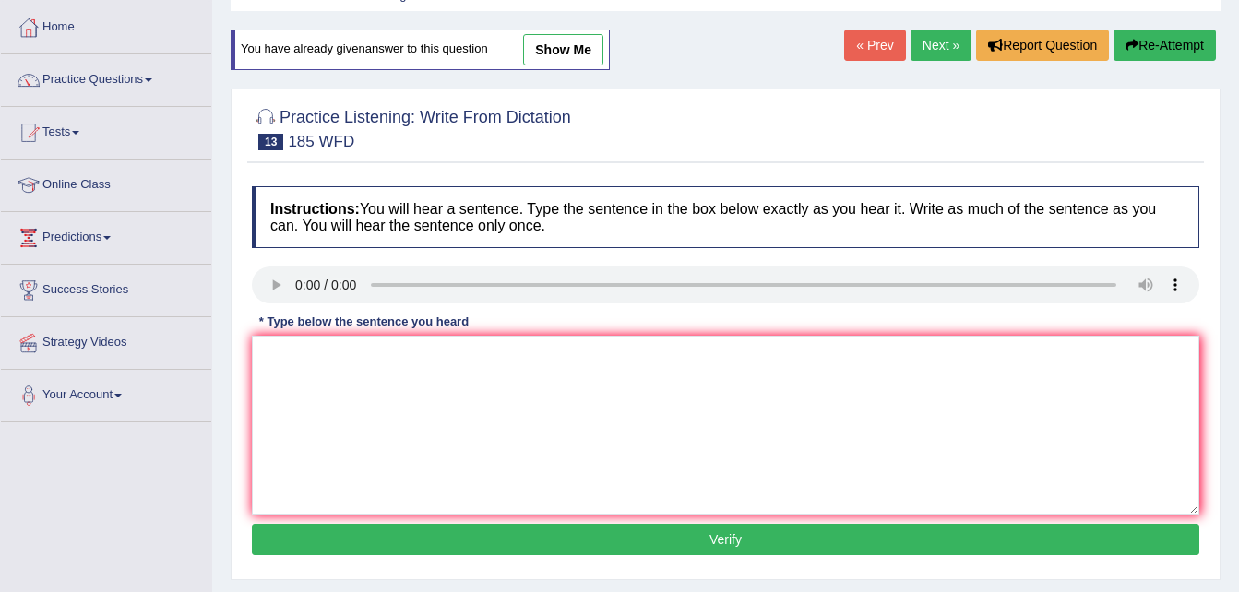
click at [79, 131] on span at bounding box center [75, 133] width 7 height 4
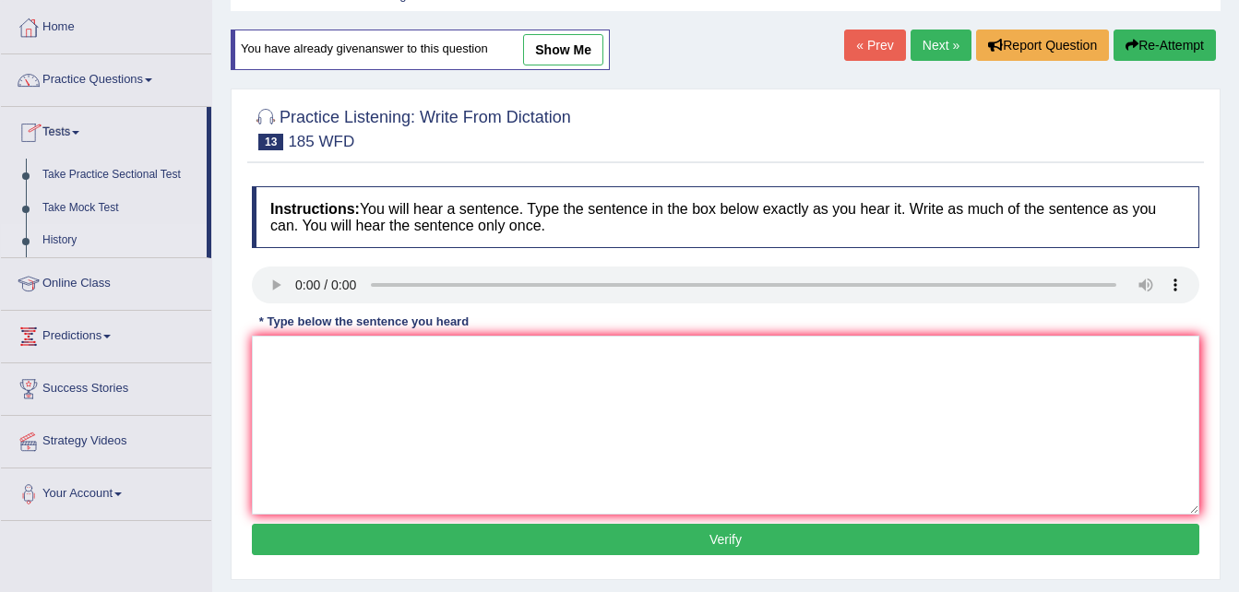
click at [53, 242] on link "History" at bounding box center [120, 240] width 173 height 33
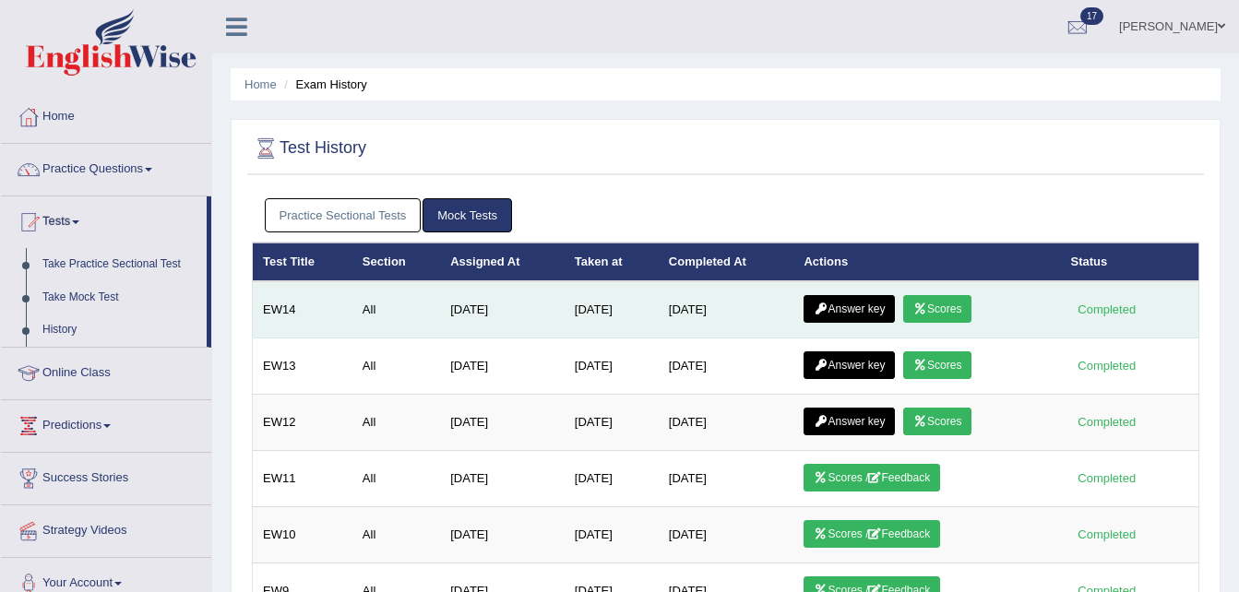
click at [927, 308] on icon at bounding box center [920, 309] width 14 height 11
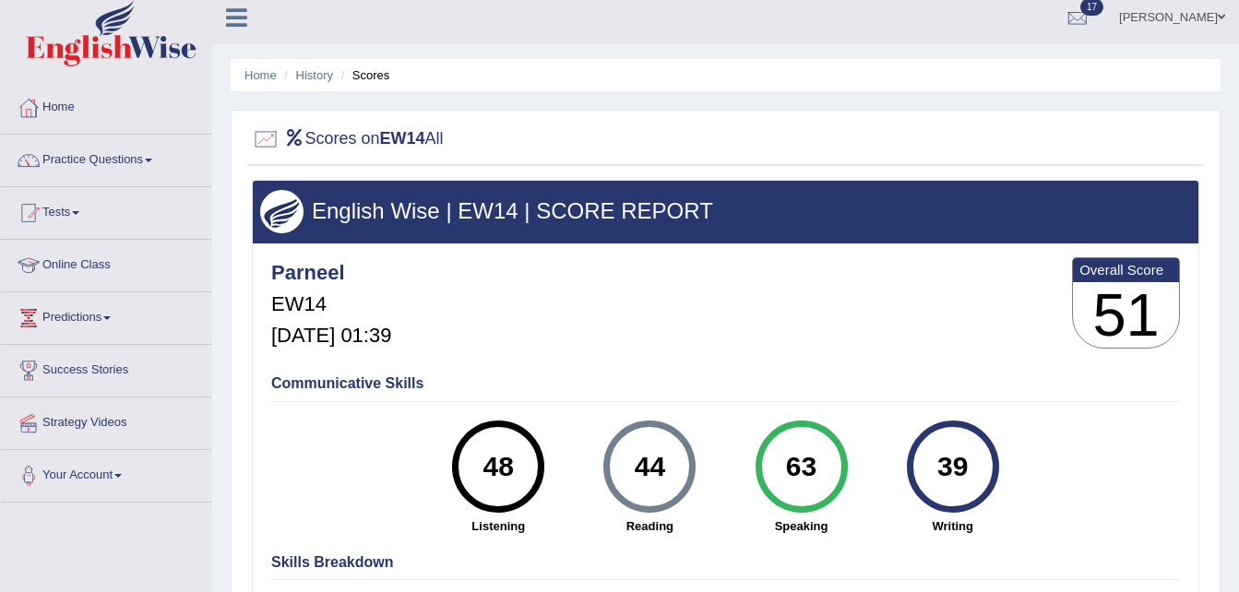
scroll to position [8, 0]
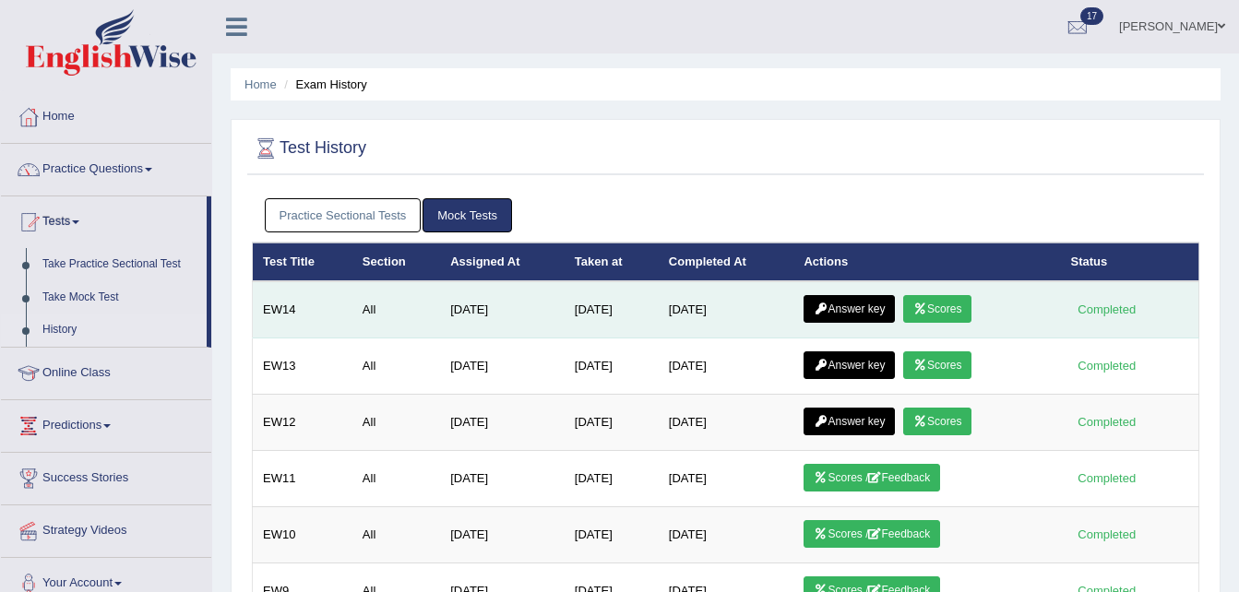
click at [864, 307] on link "Answer key" at bounding box center [848, 309] width 91 height 28
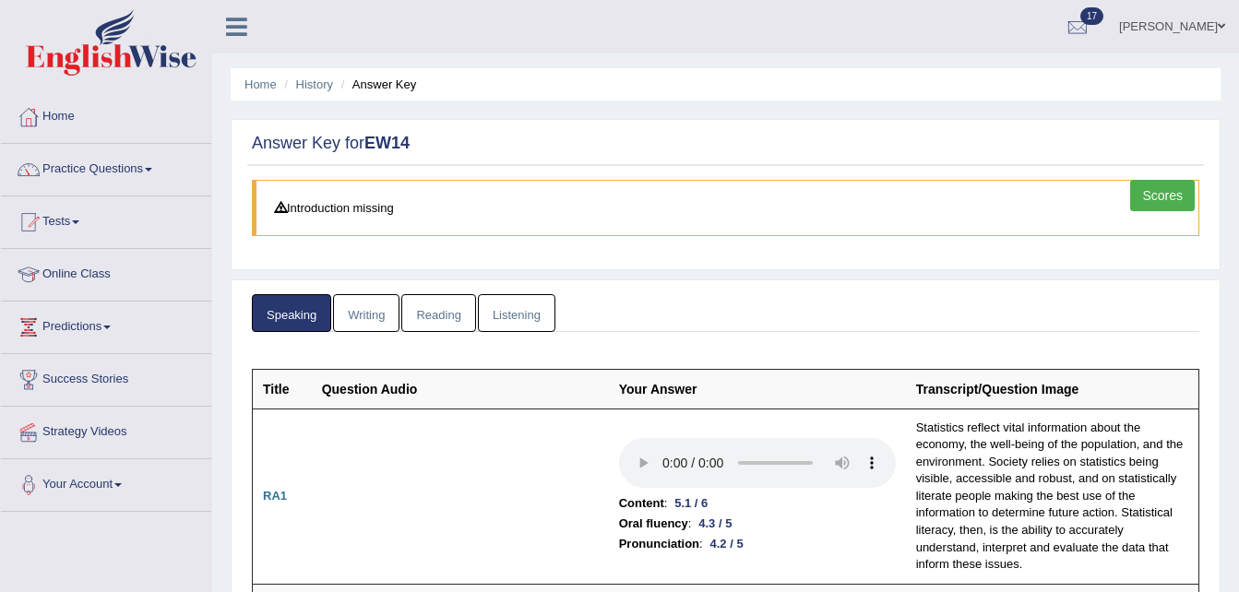
click at [378, 315] on link "Writing" at bounding box center [366, 313] width 66 height 38
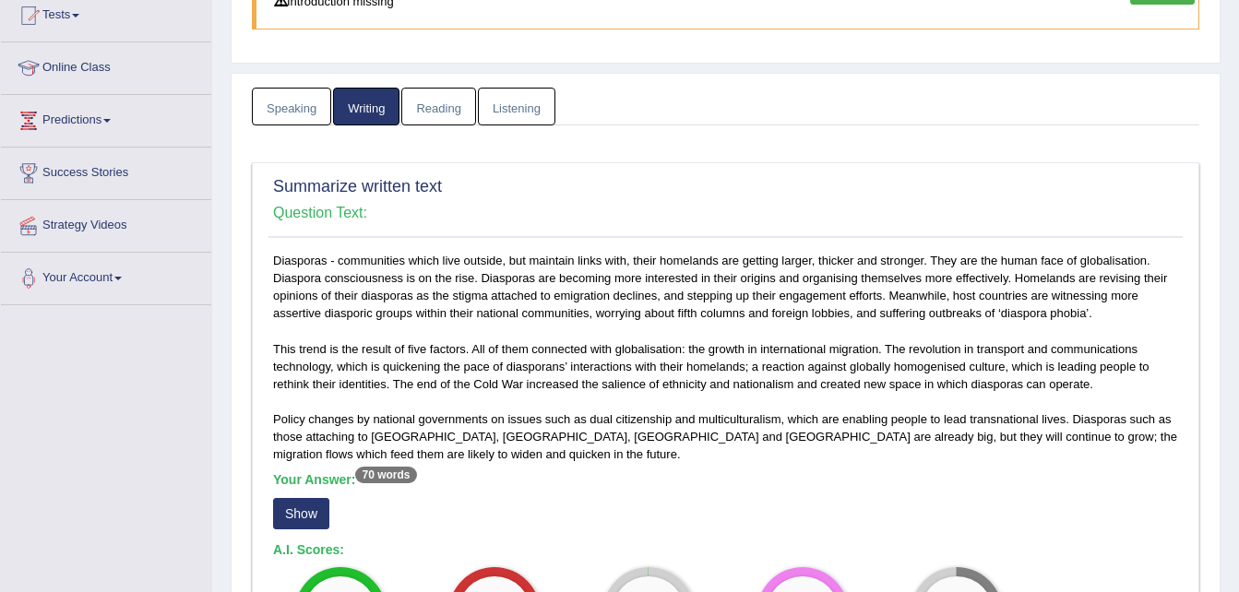
scroll to position [205, 0]
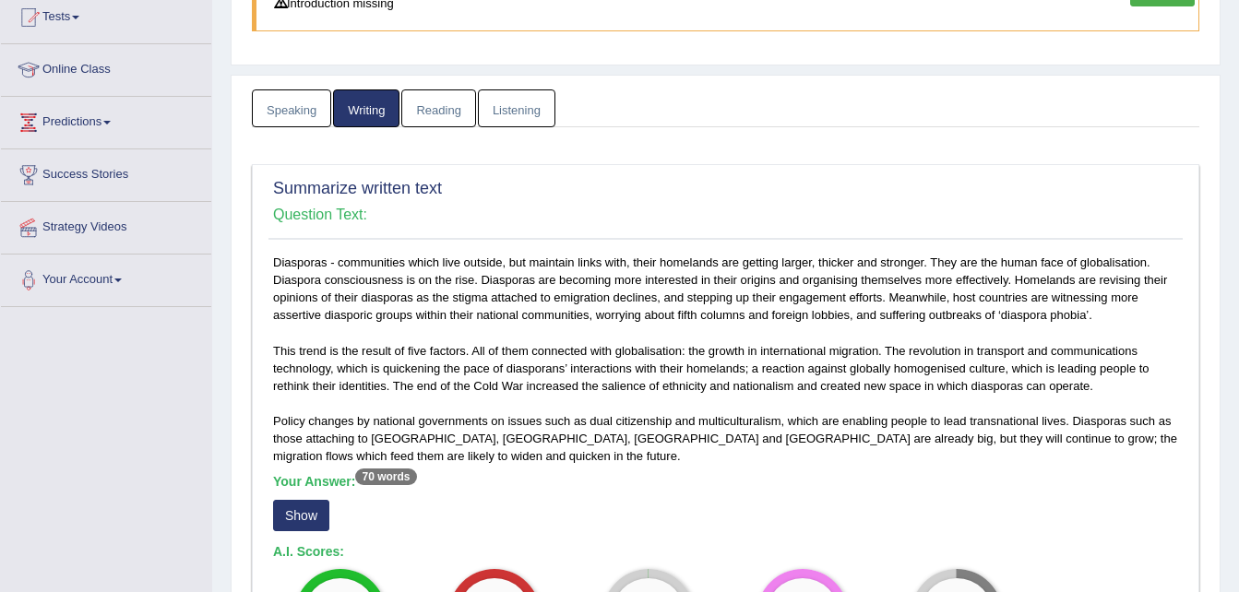
click at [449, 101] on link "Reading" at bounding box center [438, 108] width 74 height 38
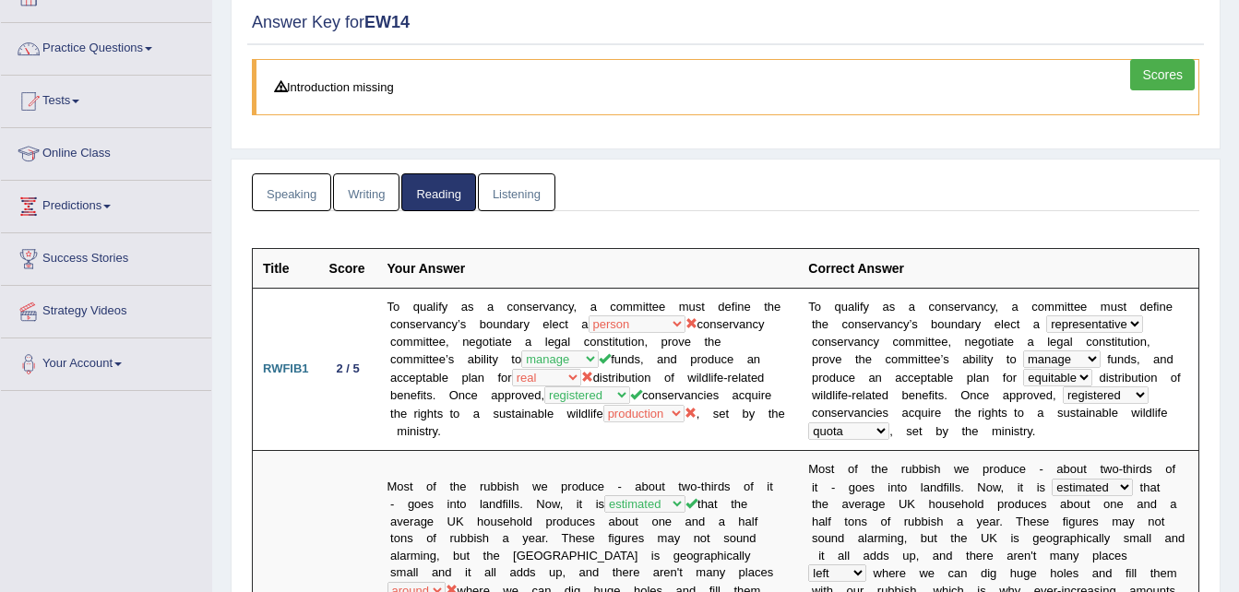
scroll to position [142, 0]
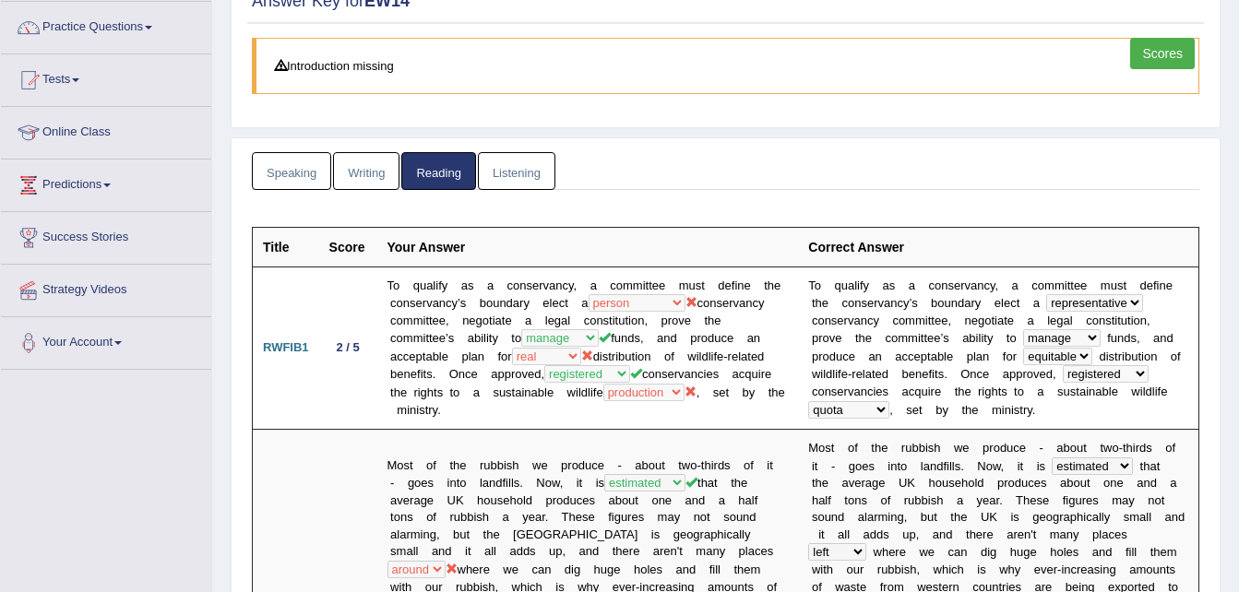
click at [512, 162] on link "Listening" at bounding box center [516, 171] width 77 height 38
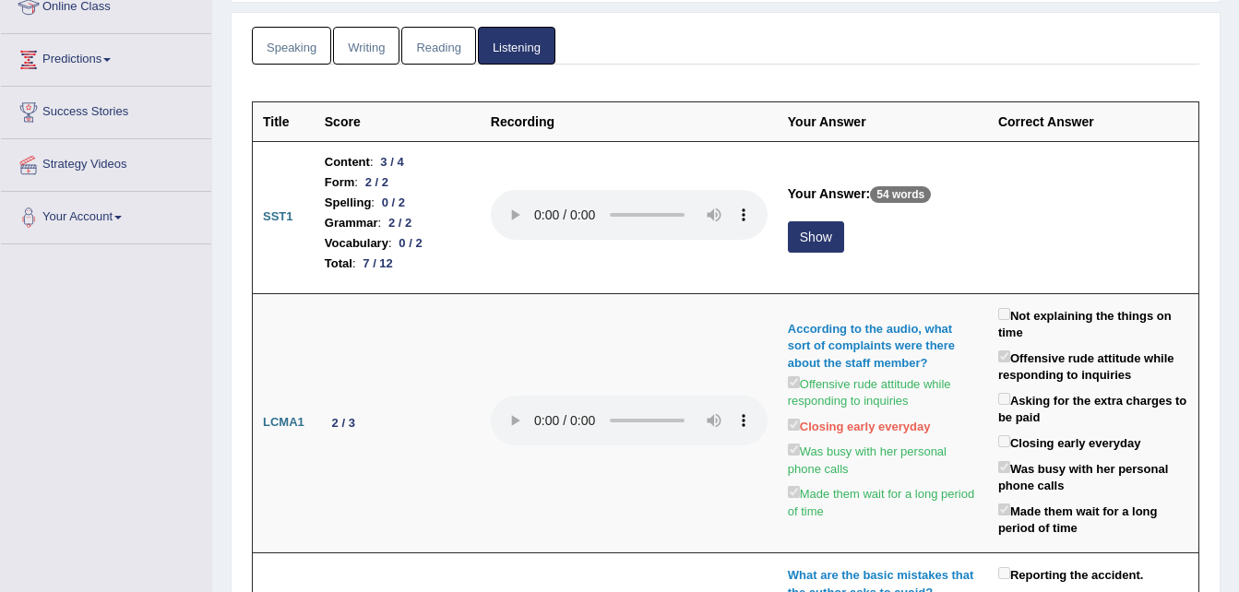
scroll to position [266, 0]
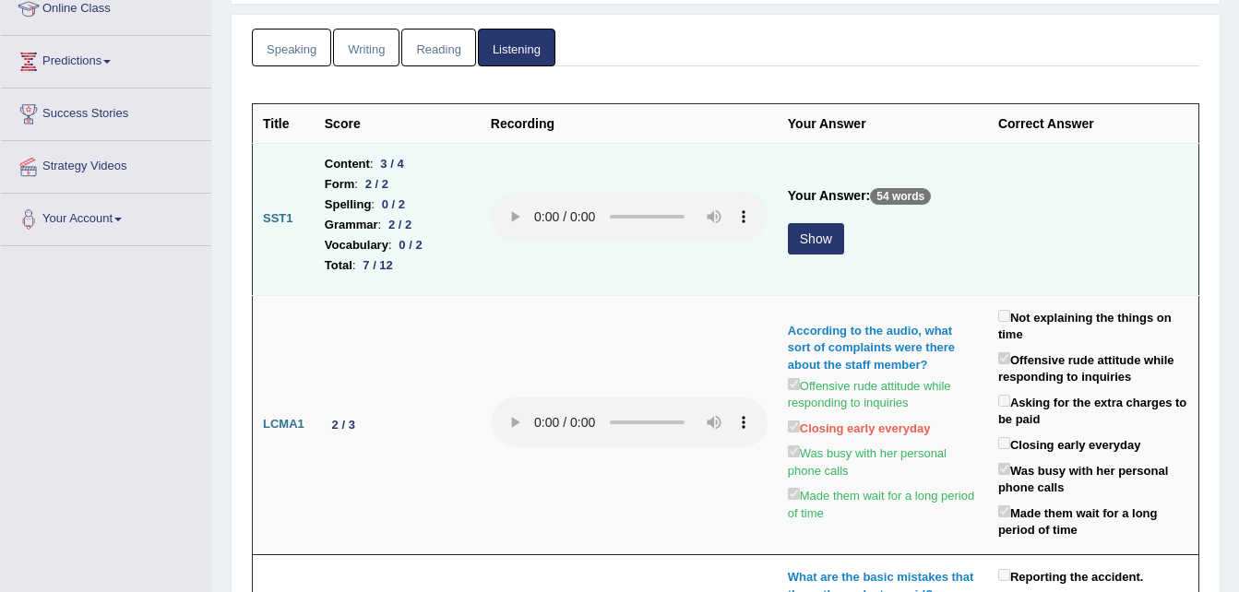
drag, startPoint x: 513, startPoint y: 217, endPoint x: 524, endPoint y: 167, distance: 51.0
click at [524, 167] on td at bounding box center [629, 219] width 297 height 152
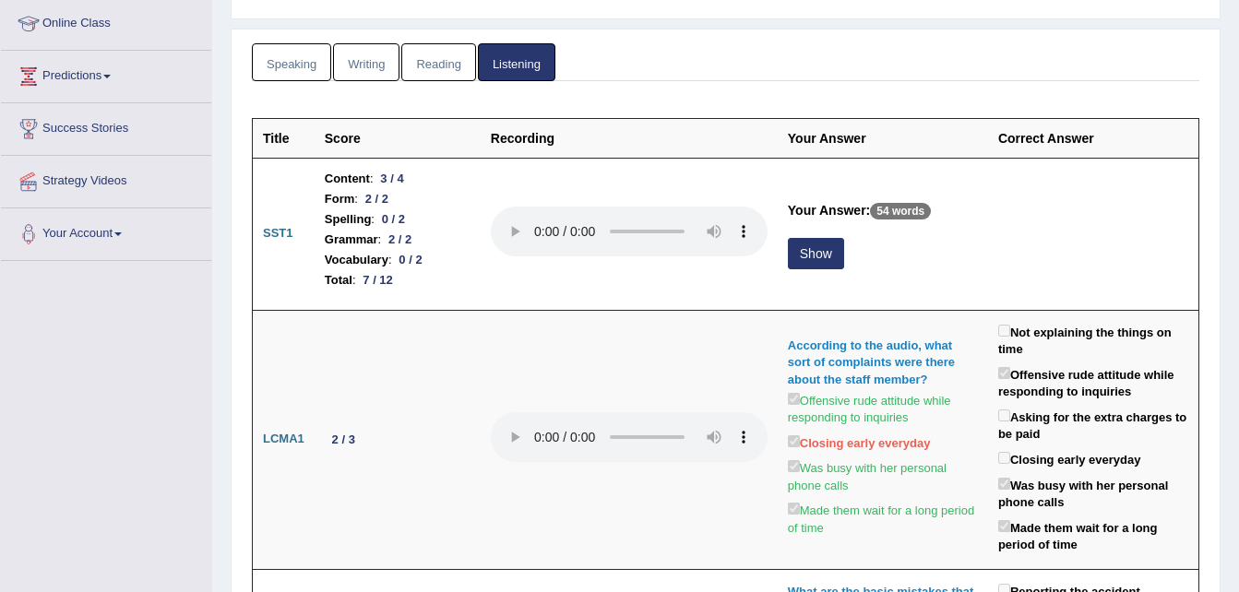
scroll to position [256, 0]
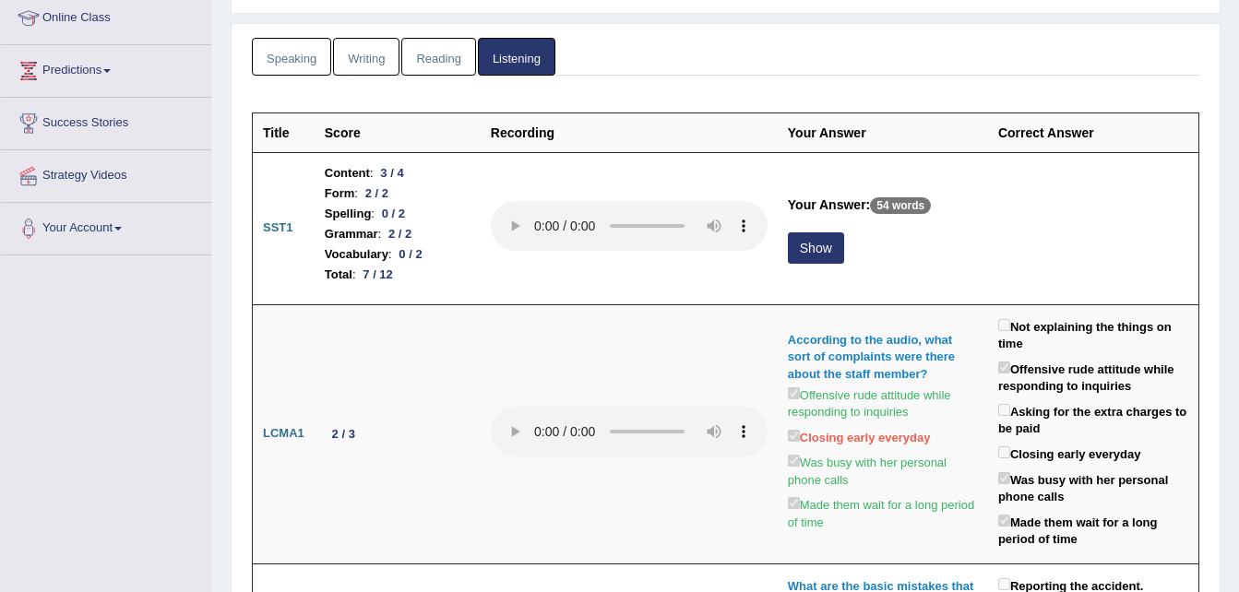
click at [368, 65] on link "Writing" at bounding box center [366, 57] width 66 height 38
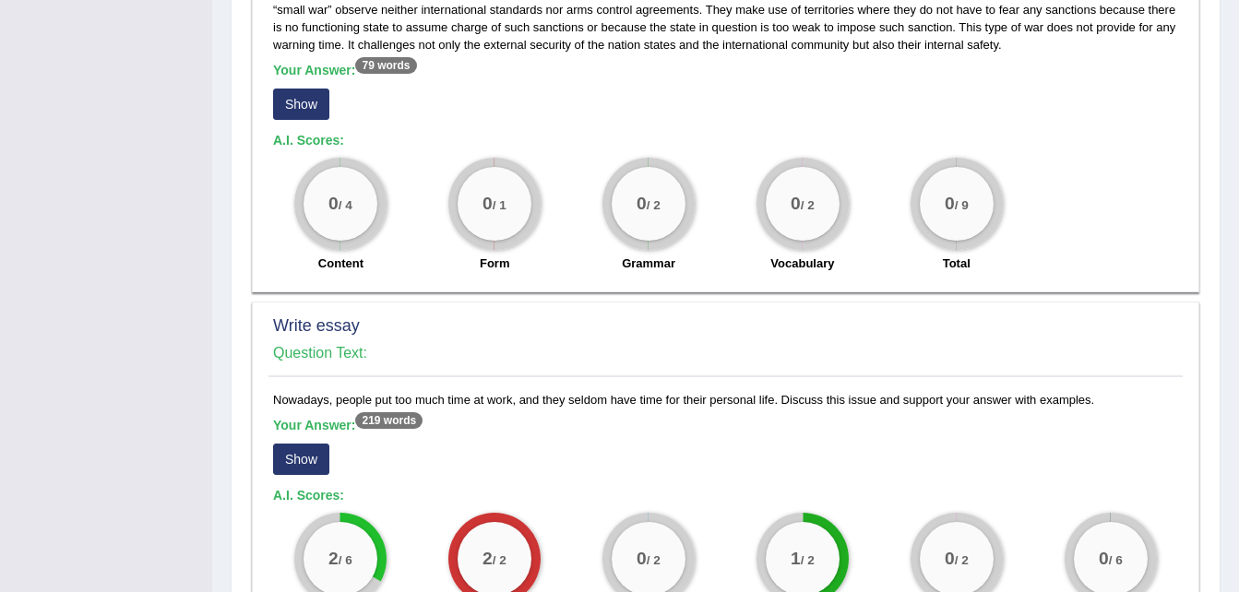
scroll to position [1112, 0]
click at [294, 470] on button "Show" at bounding box center [301, 460] width 56 height 31
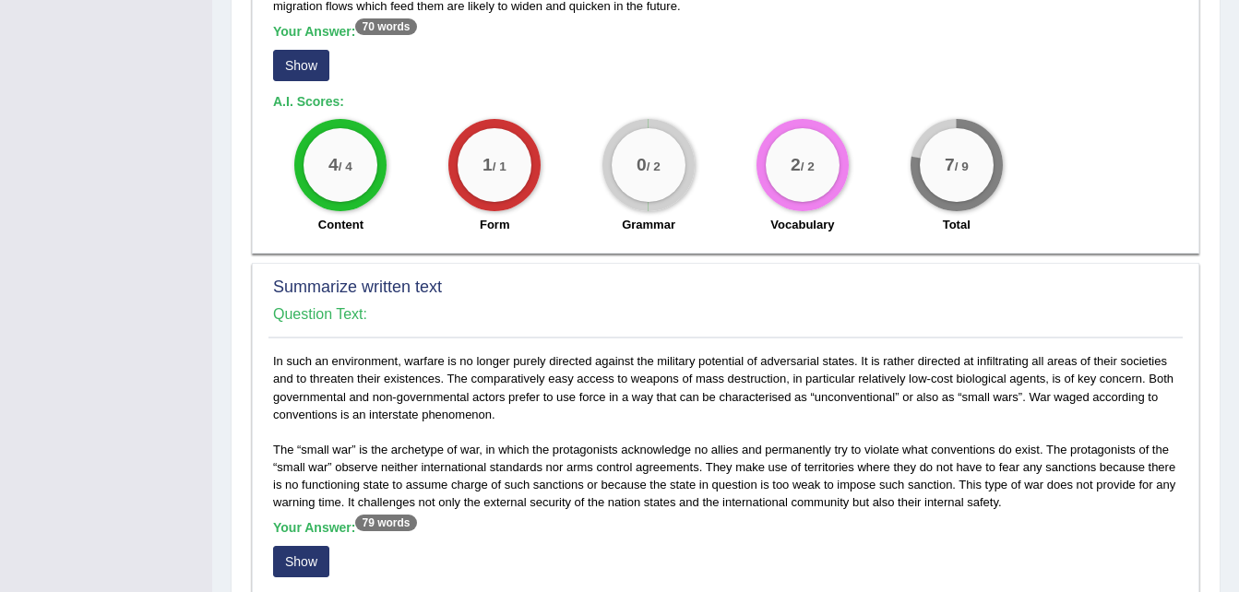
scroll to position [654, 0]
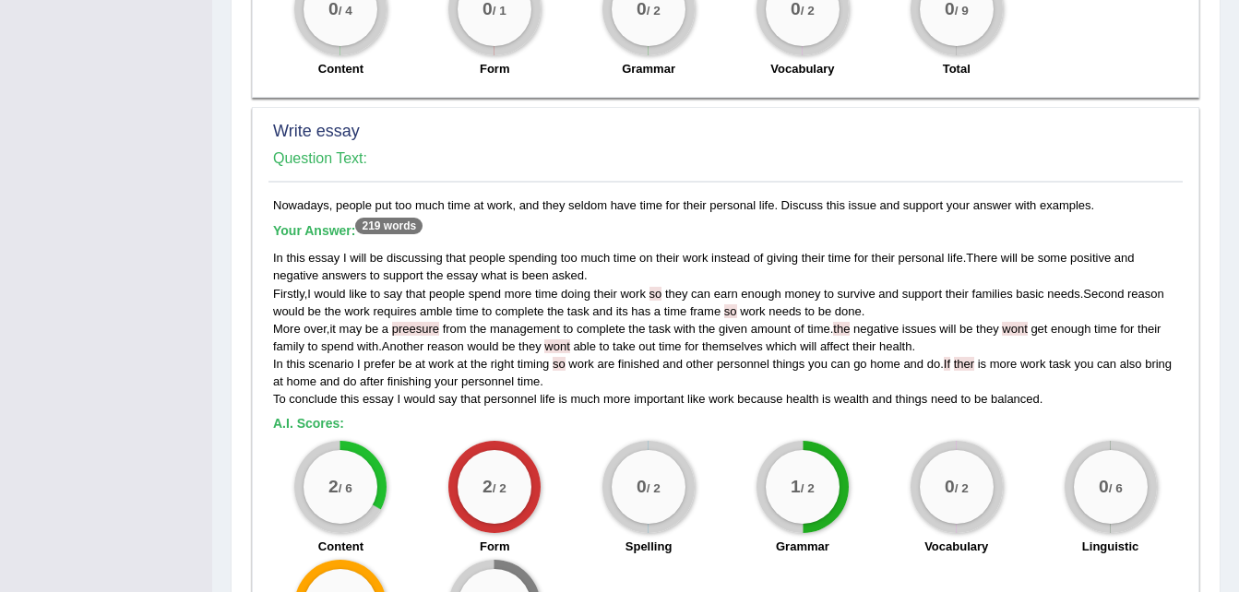
click at [294, 470] on div "2 / 6 Content" at bounding box center [341, 500] width 154 height 119
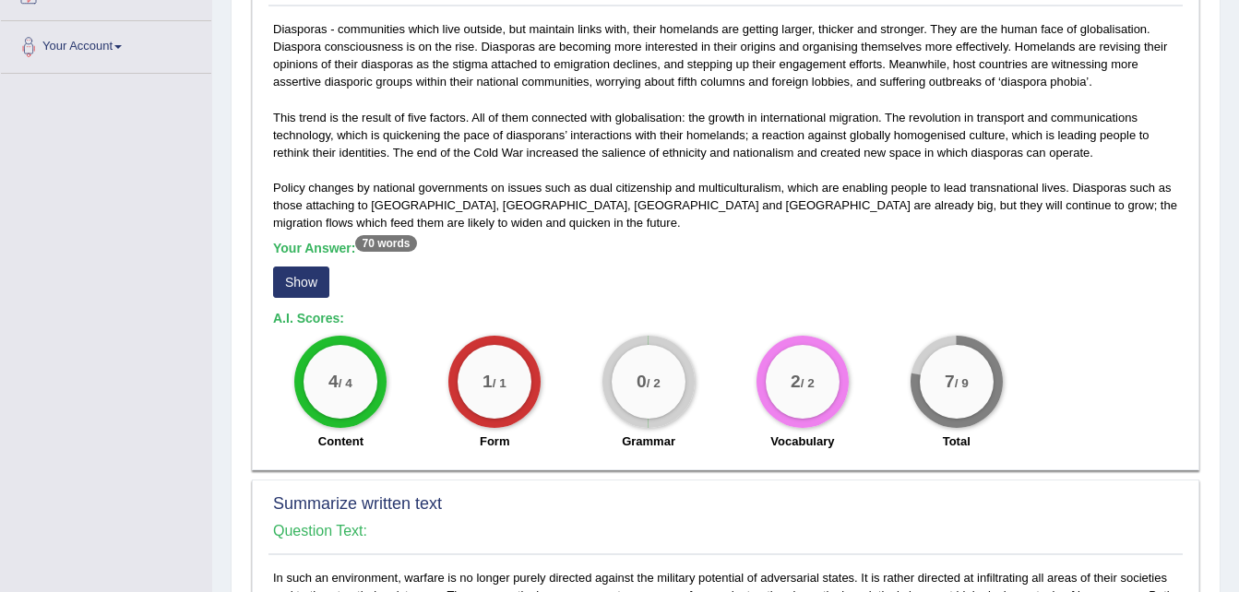
scroll to position [437, 0]
click at [296, 281] on button "Show" at bounding box center [301, 283] width 56 height 31
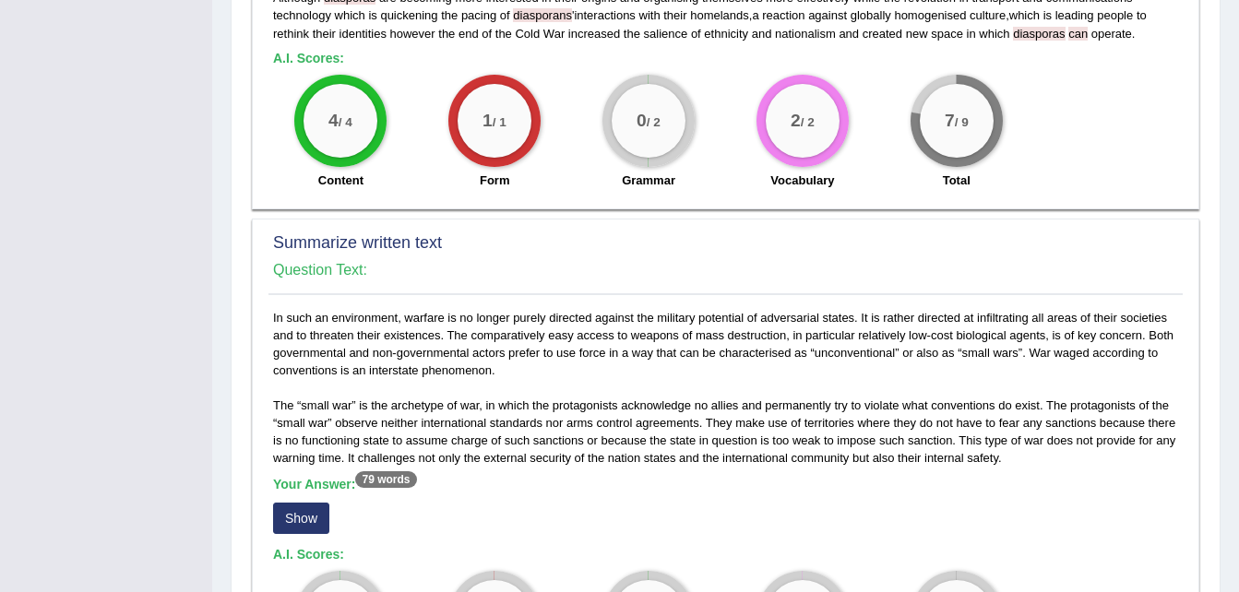
scroll to position [732, 0]
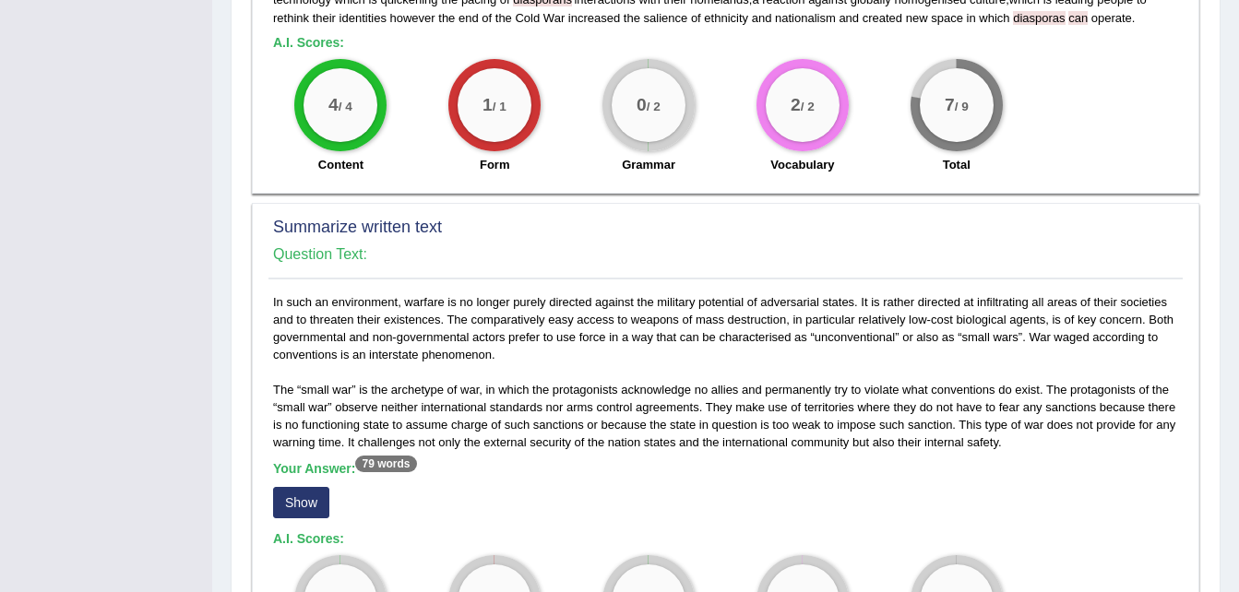
click at [312, 507] on button "Show" at bounding box center [301, 502] width 56 height 31
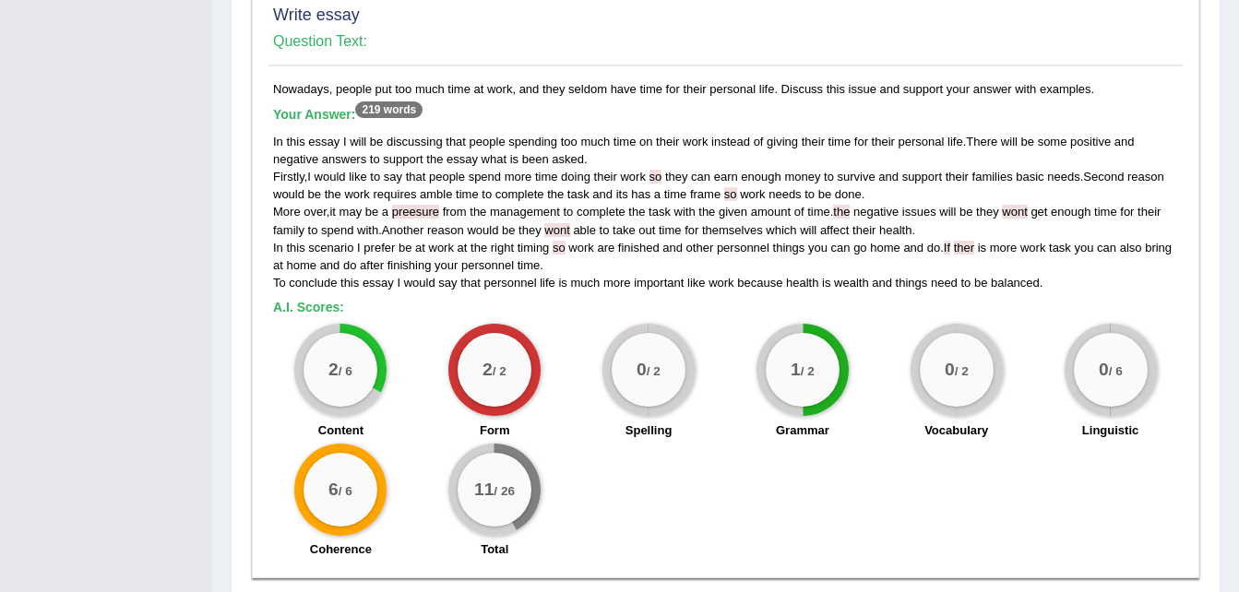
scroll to position [1446, 0]
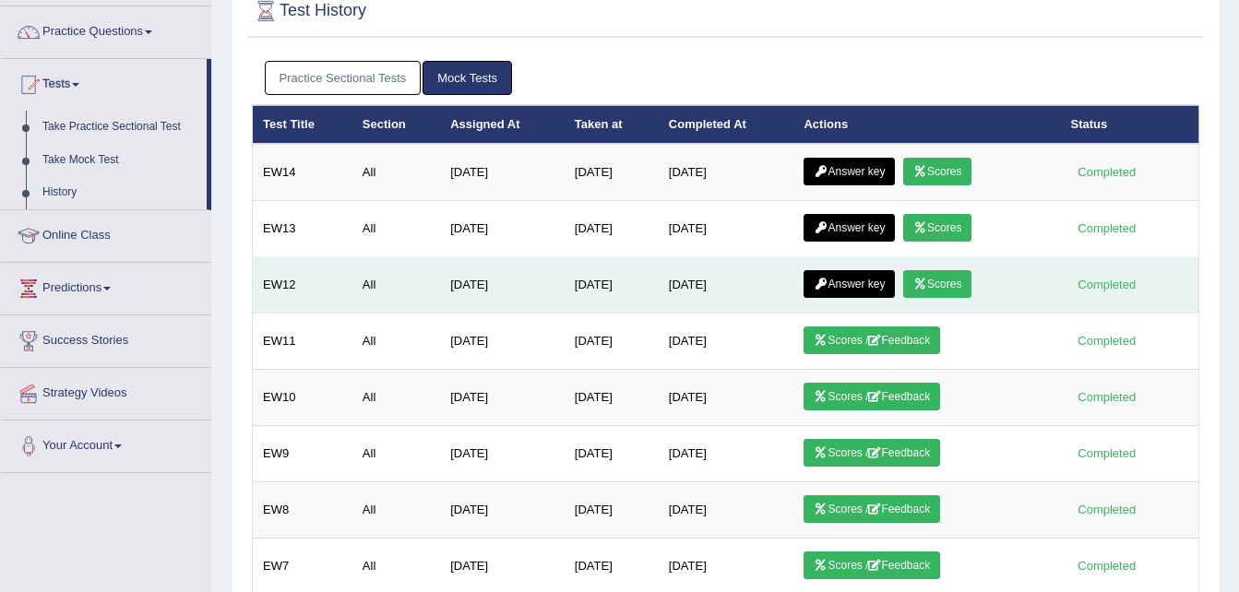
scroll to position [139, 0]
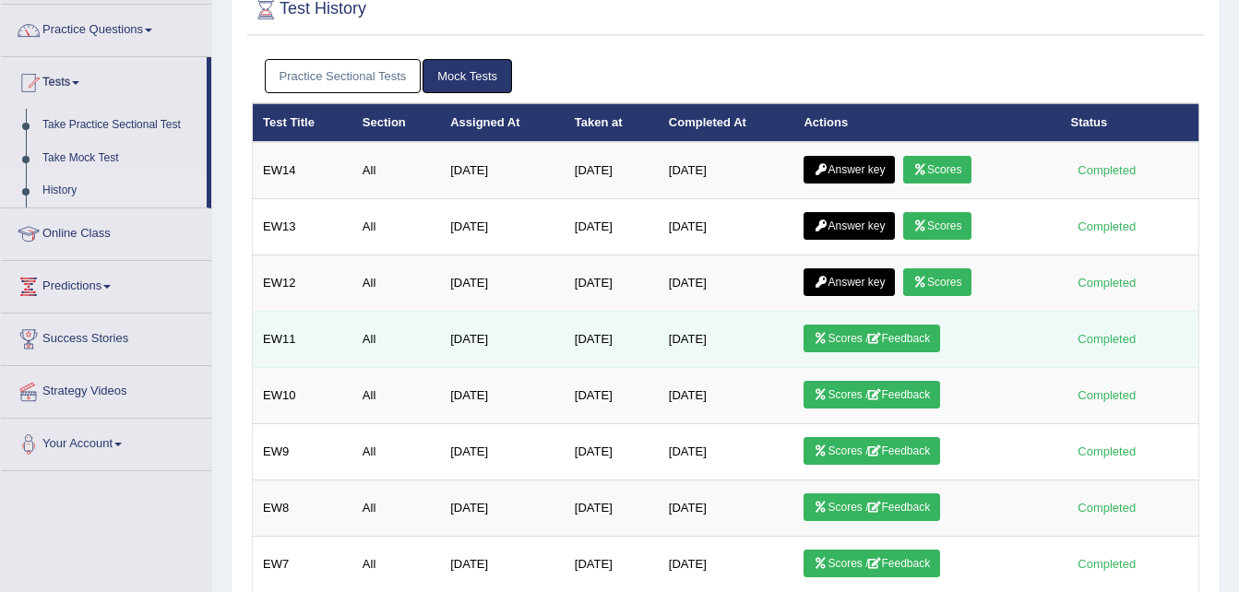
click at [862, 339] on link "Scores / Feedback" at bounding box center [871, 339] width 137 height 28
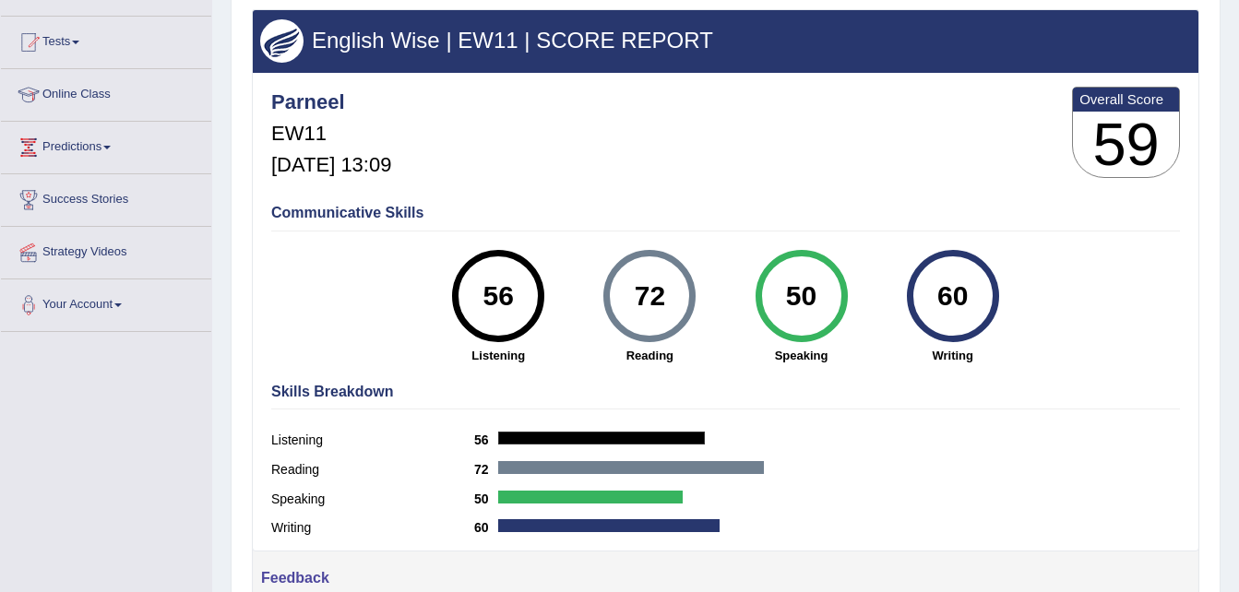
scroll to position [96, 0]
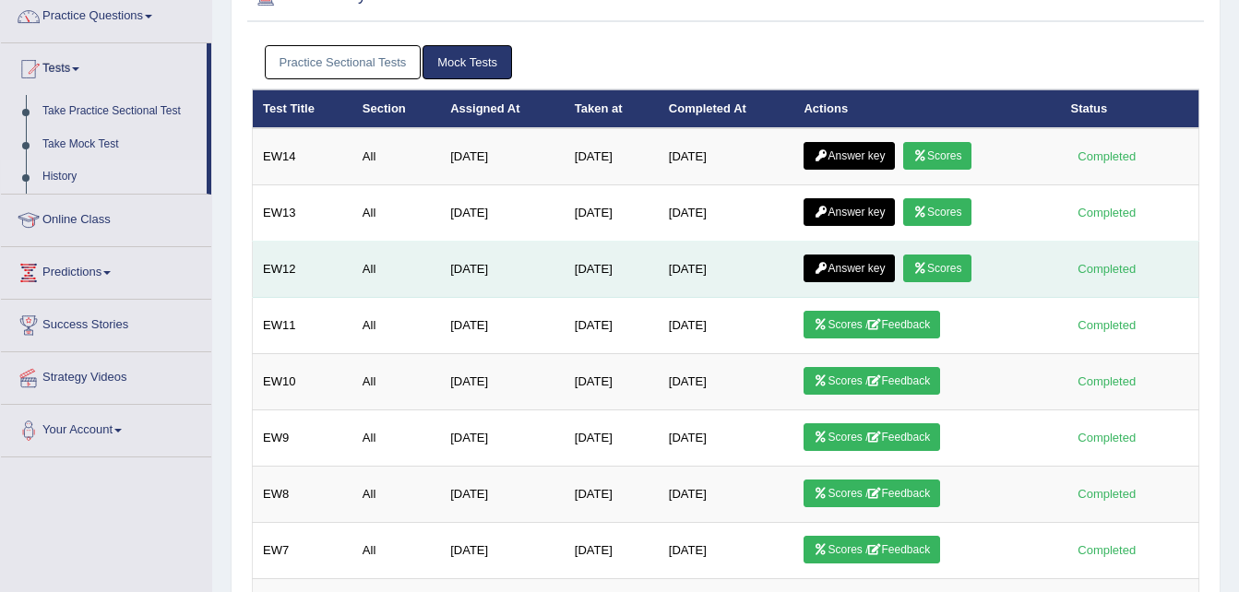
click at [737, 276] on td "[DATE]" at bounding box center [727, 270] width 136 height 56
click at [943, 274] on link "Scores" at bounding box center [937, 269] width 68 height 28
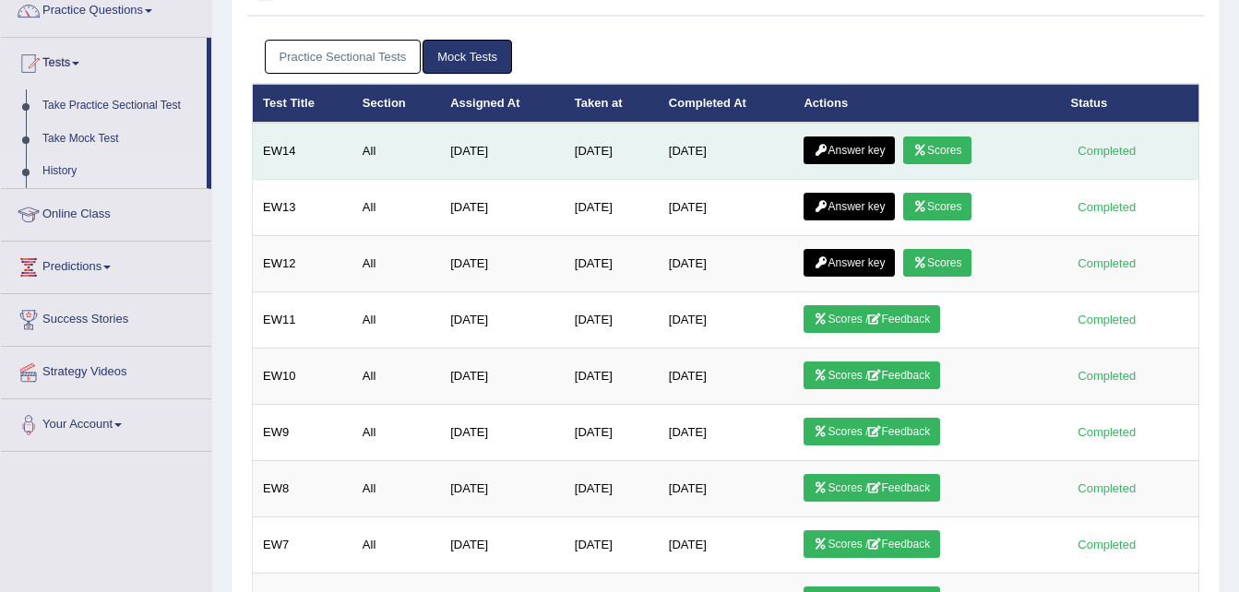
click at [958, 140] on link "Scores" at bounding box center [937, 151] width 68 height 28
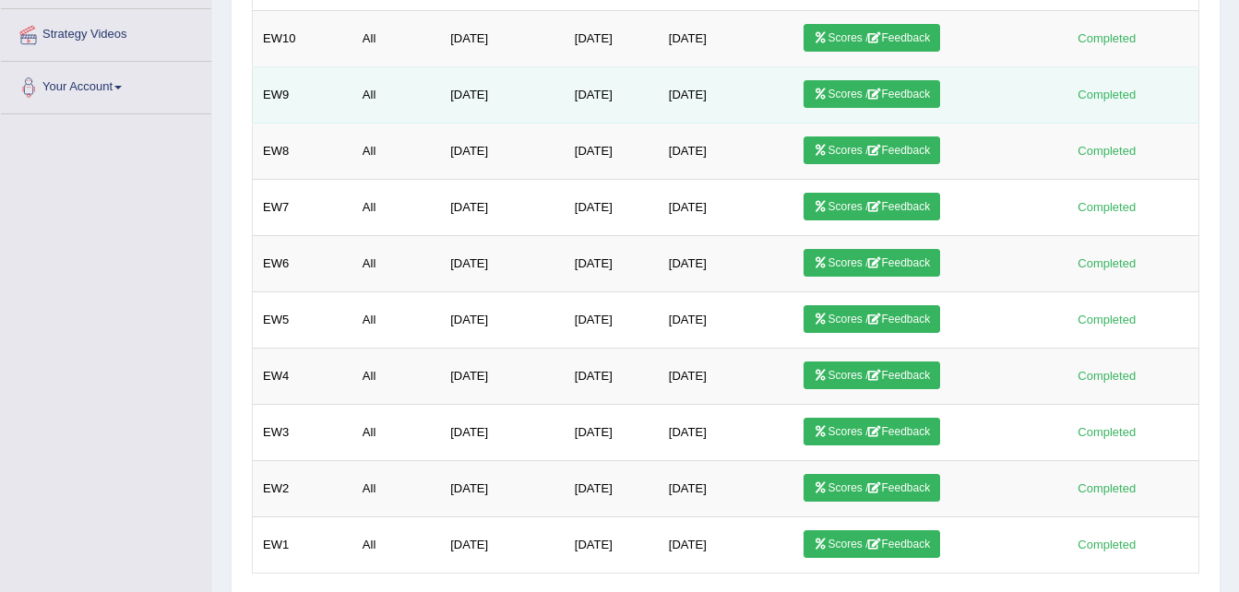
scroll to position [494, 0]
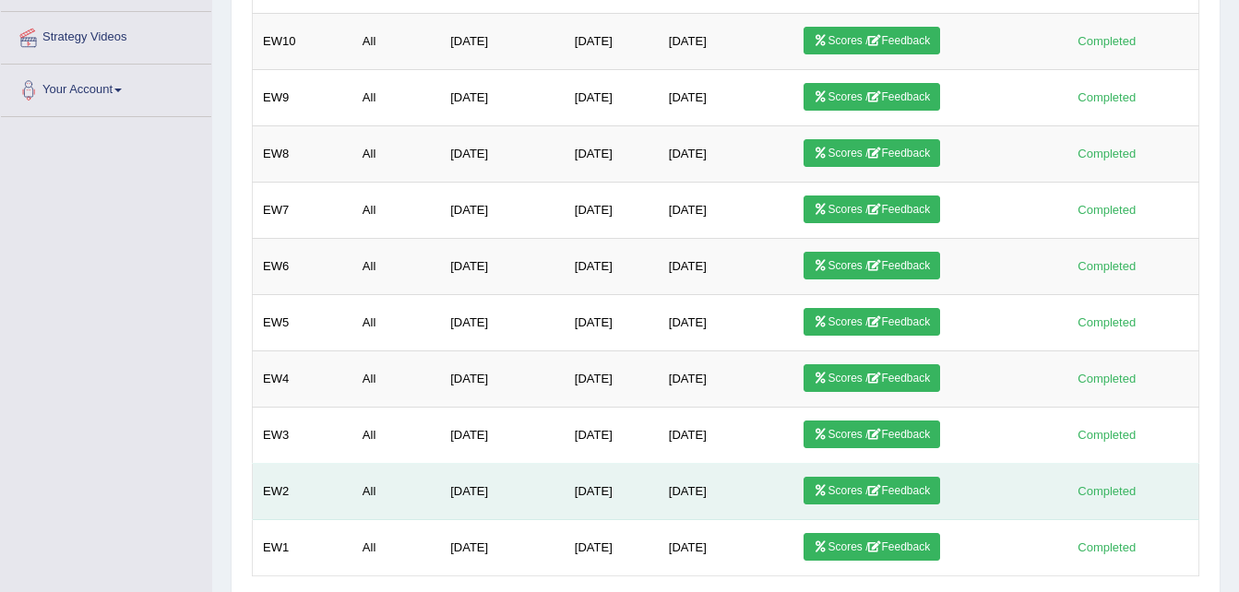
click at [891, 482] on link "Scores / Feedback" at bounding box center [871, 491] width 137 height 28
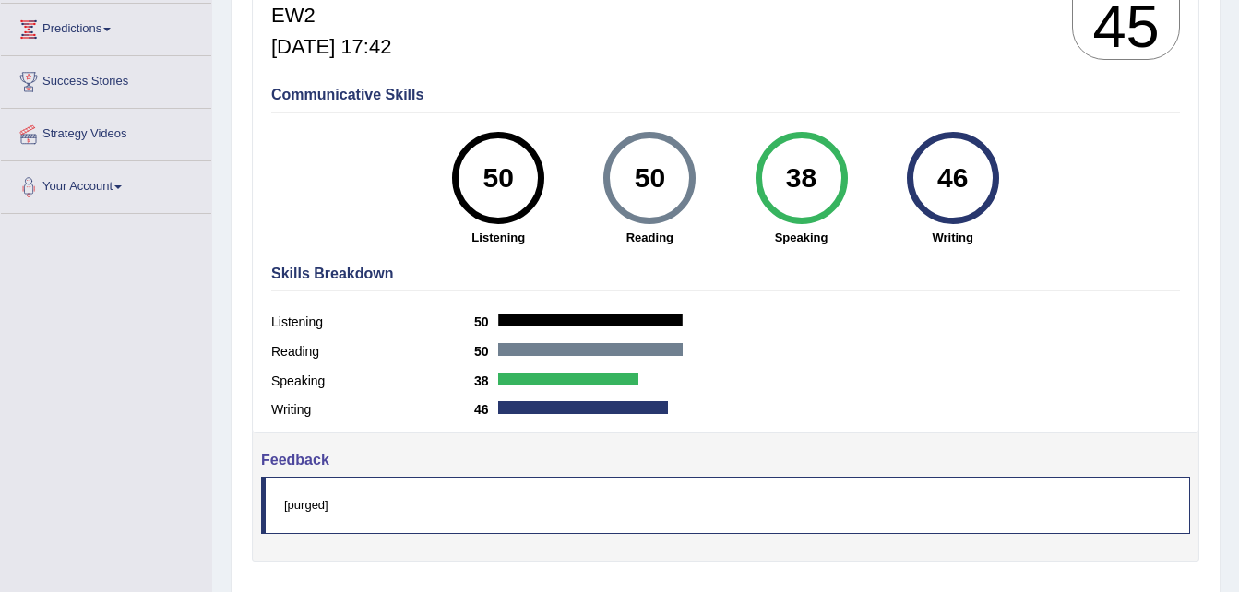
scroll to position [299, 0]
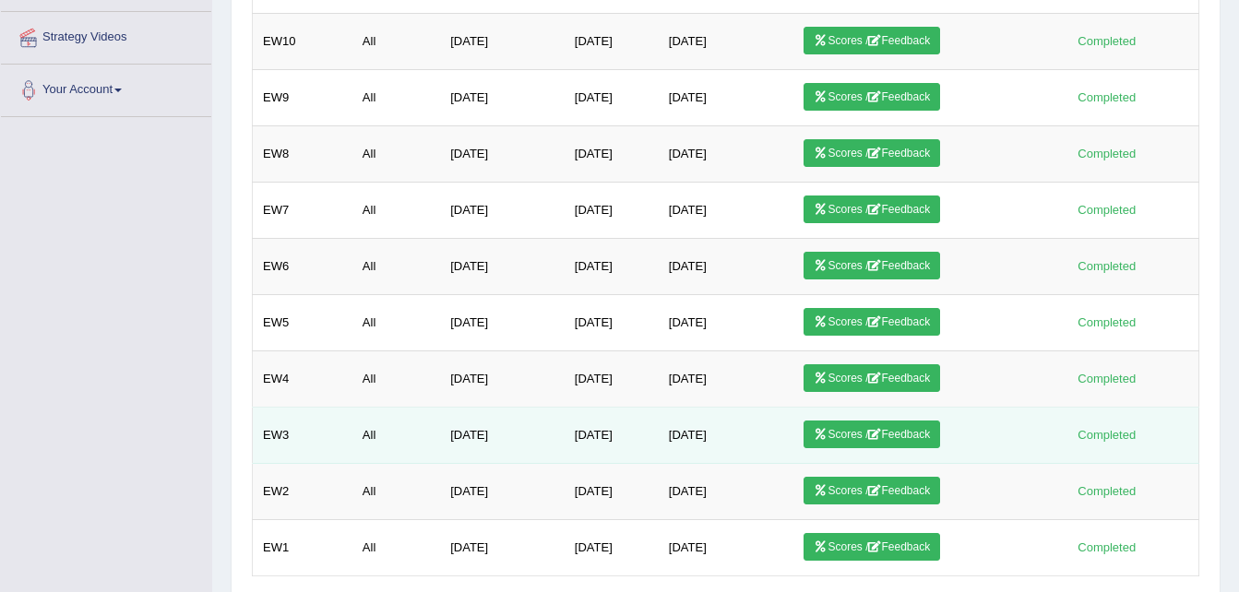
click at [607, 446] on td "Nov 26, 2024" at bounding box center [612, 436] width 94 height 56
click at [827, 434] on icon at bounding box center [821, 434] width 14 height 11
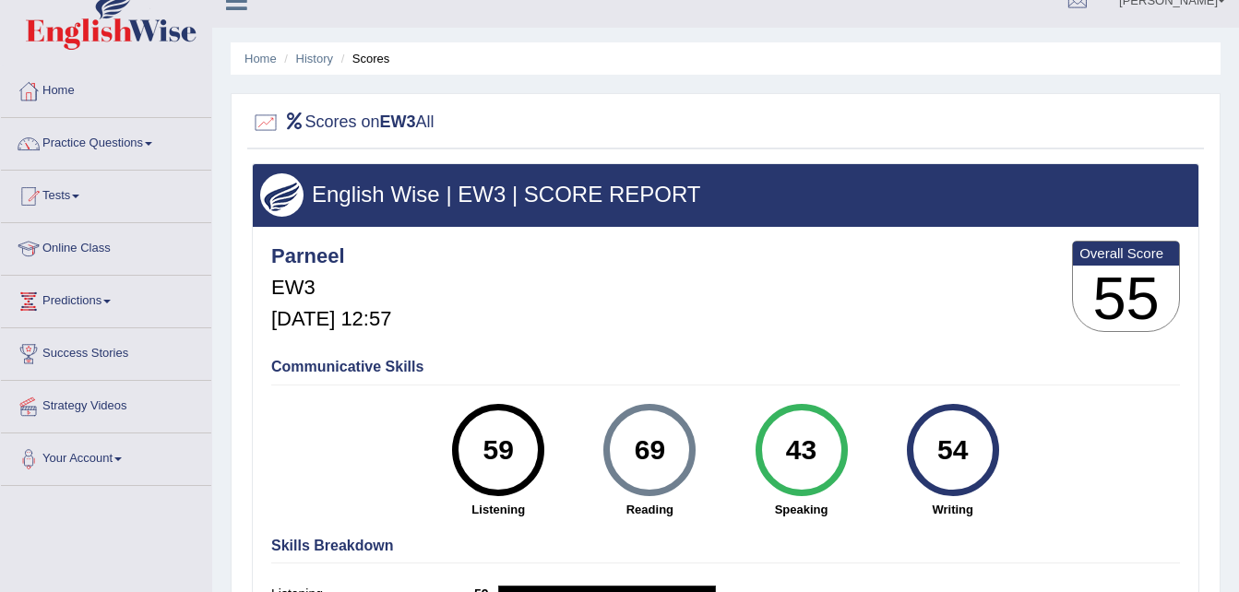
scroll to position [25, 0]
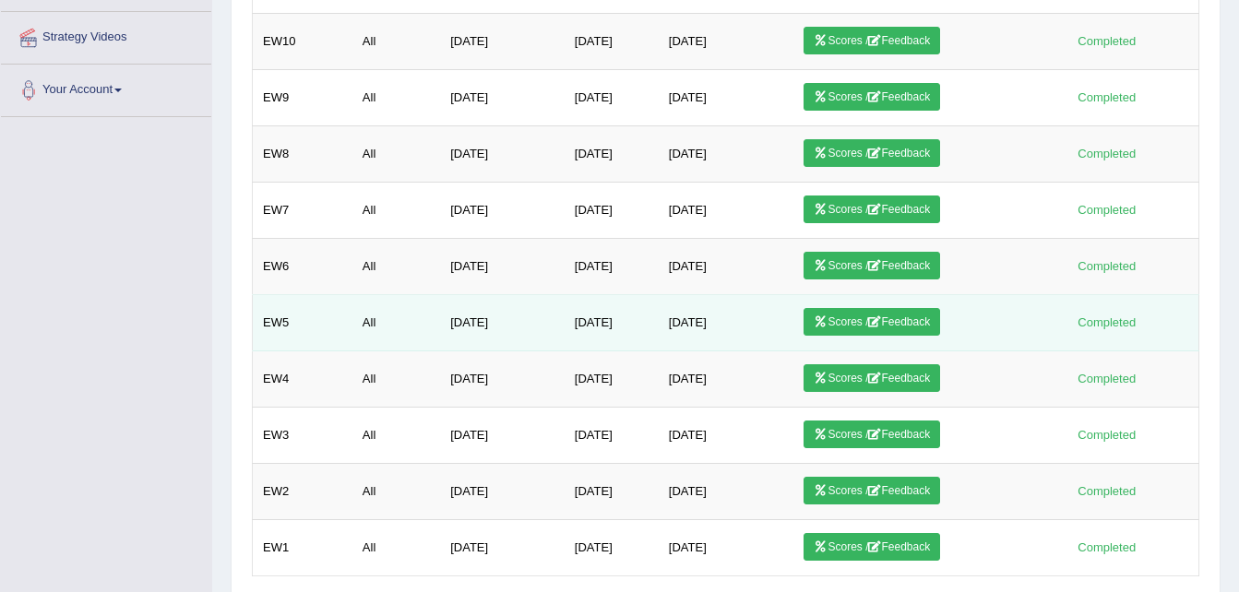
scroll to position [494, 0]
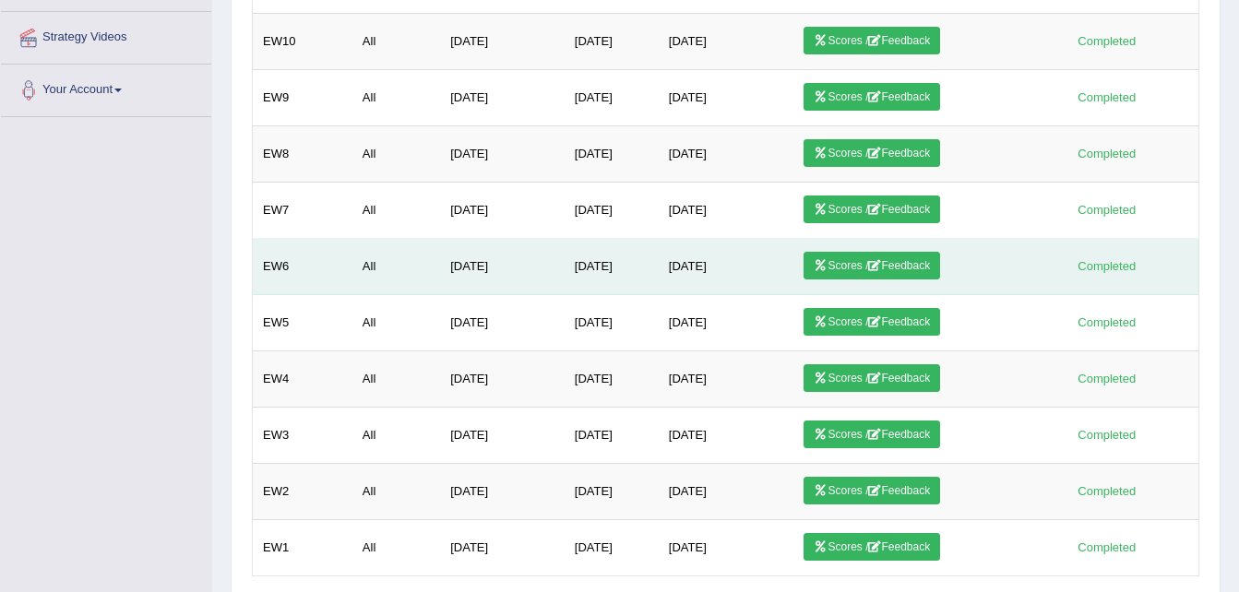
click at [586, 270] on td "Dec 10, 2024" at bounding box center [612, 267] width 94 height 56
click at [853, 257] on link "Scores / Feedback" at bounding box center [871, 266] width 137 height 28
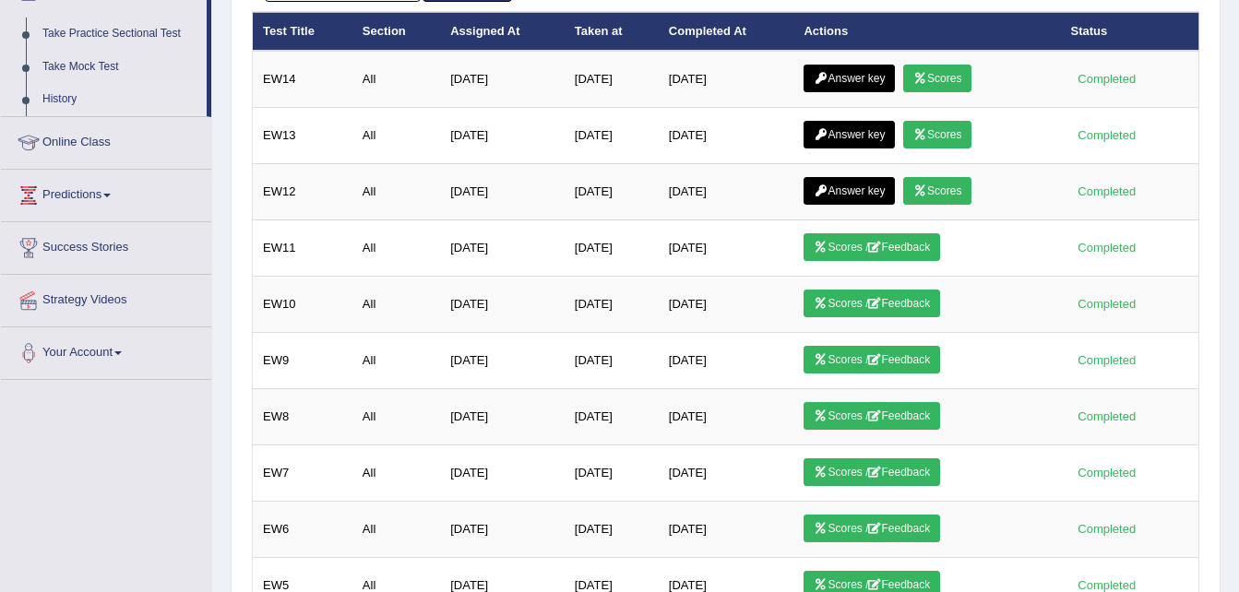
scroll to position [232, 0]
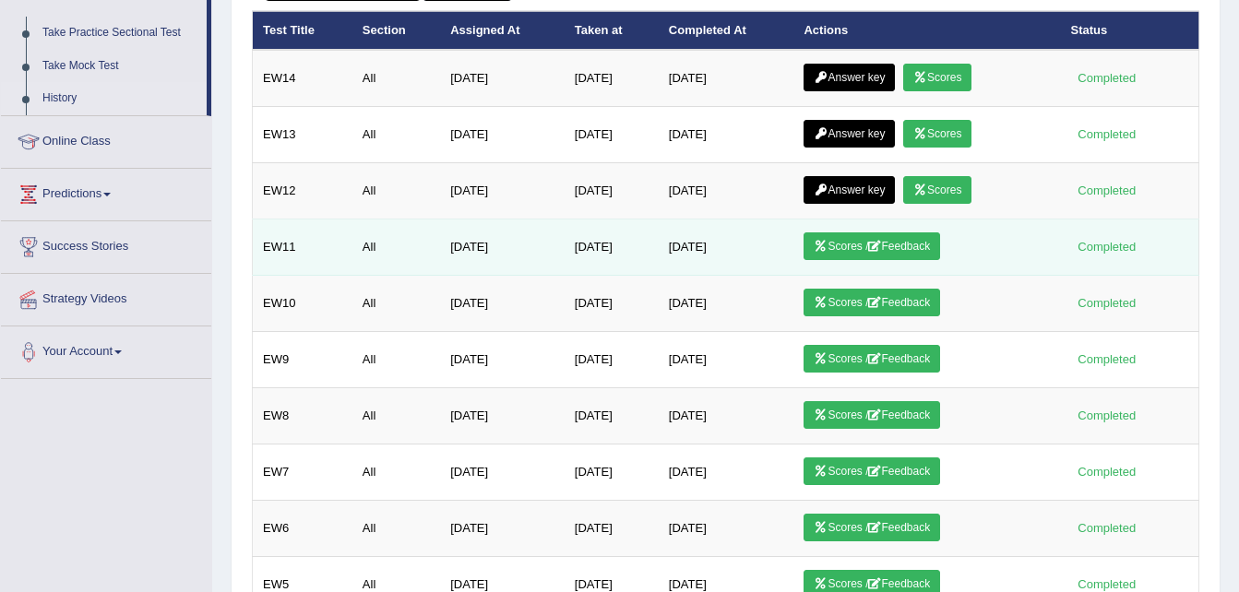
click at [921, 247] on link "Scores / Feedback" at bounding box center [871, 246] width 137 height 28
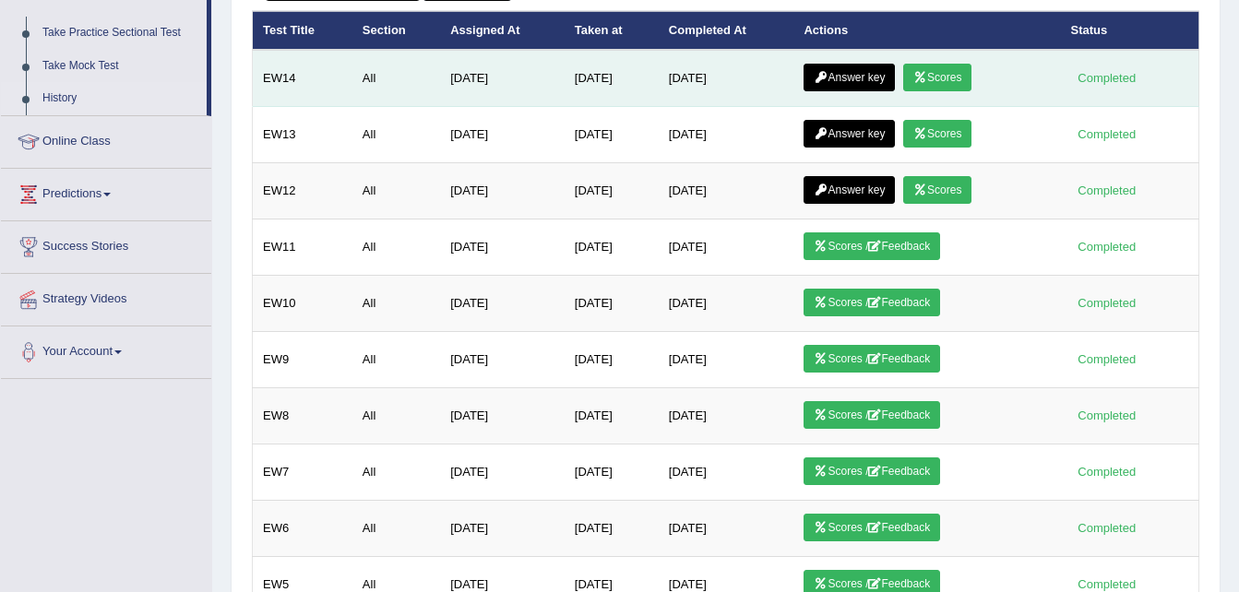
click at [927, 75] on icon at bounding box center [920, 77] width 14 height 11
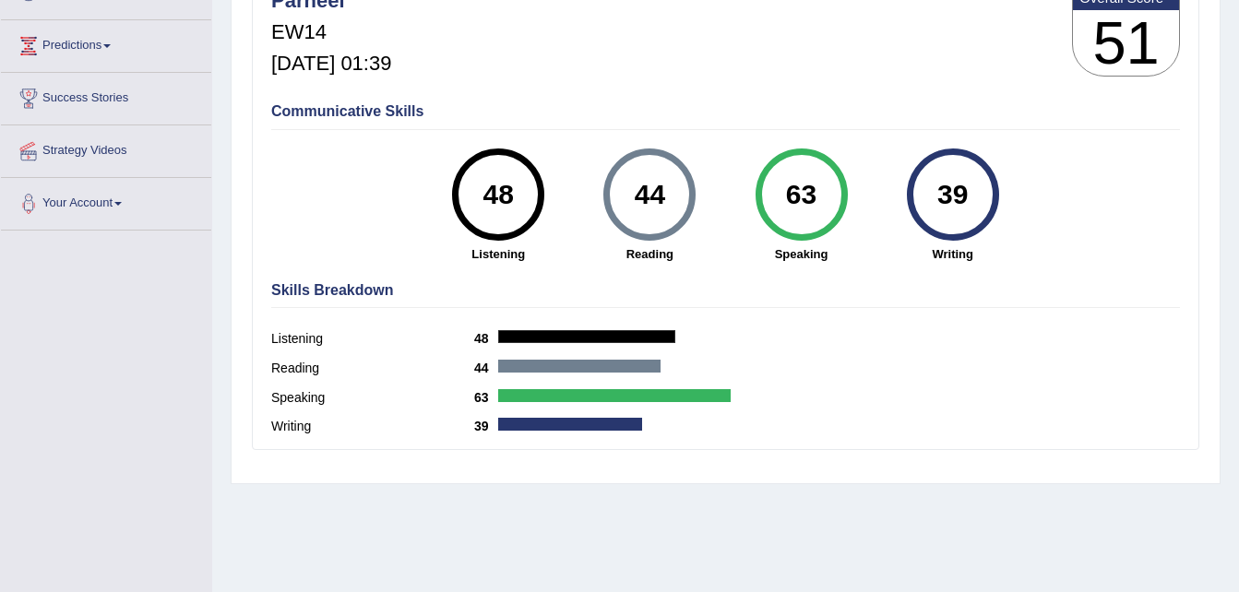
scroll to position [284, 0]
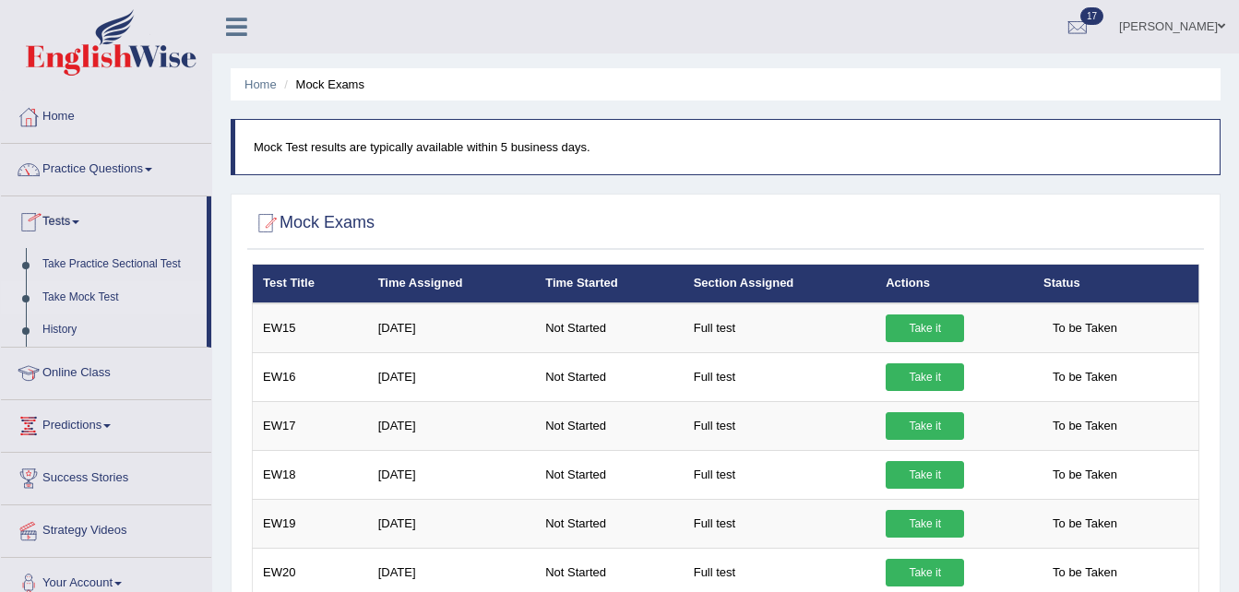
click at [105, 301] on link "Take Mock Test" at bounding box center [120, 297] width 173 height 33
click at [63, 325] on link "History" at bounding box center [120, 330] width 173 height 33
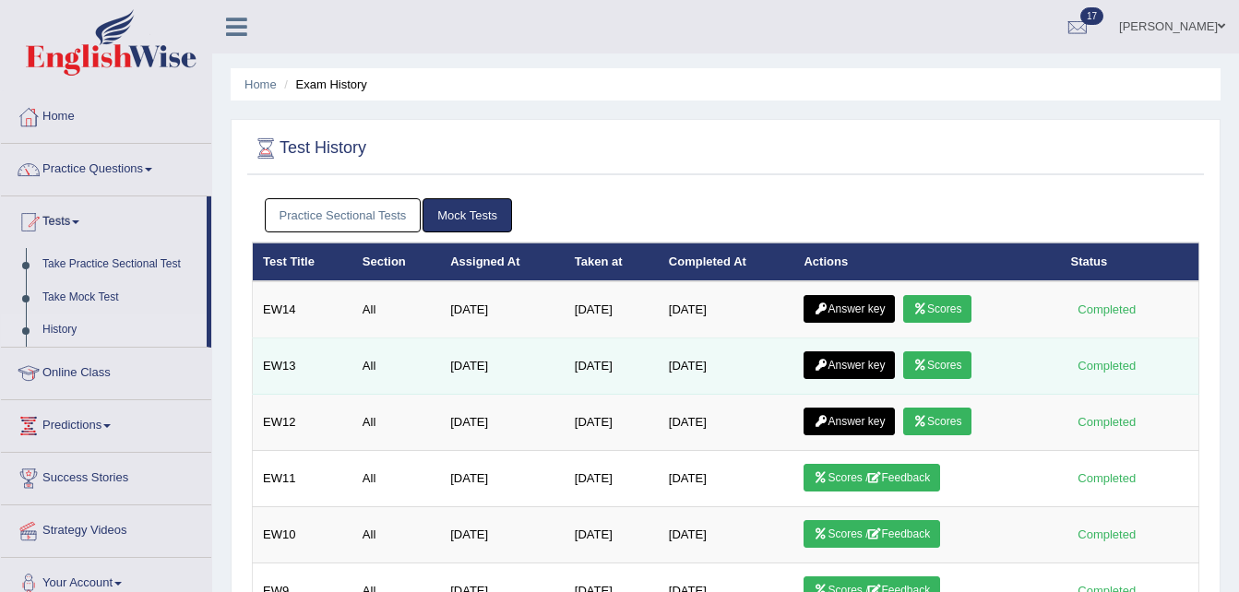
click at [874, 357] on link "Answer key" at bounding box center [848, 365] width 91 height 28
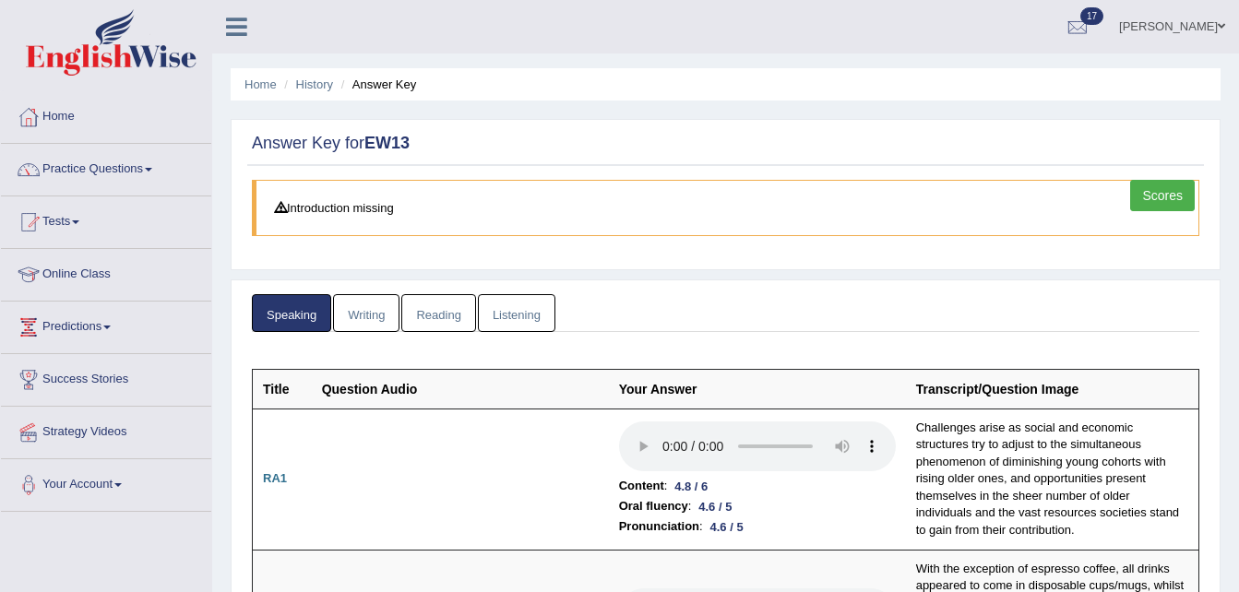
click at [377, 314] on link "Writing" at bounding box center [366, 313] width 66 height 38
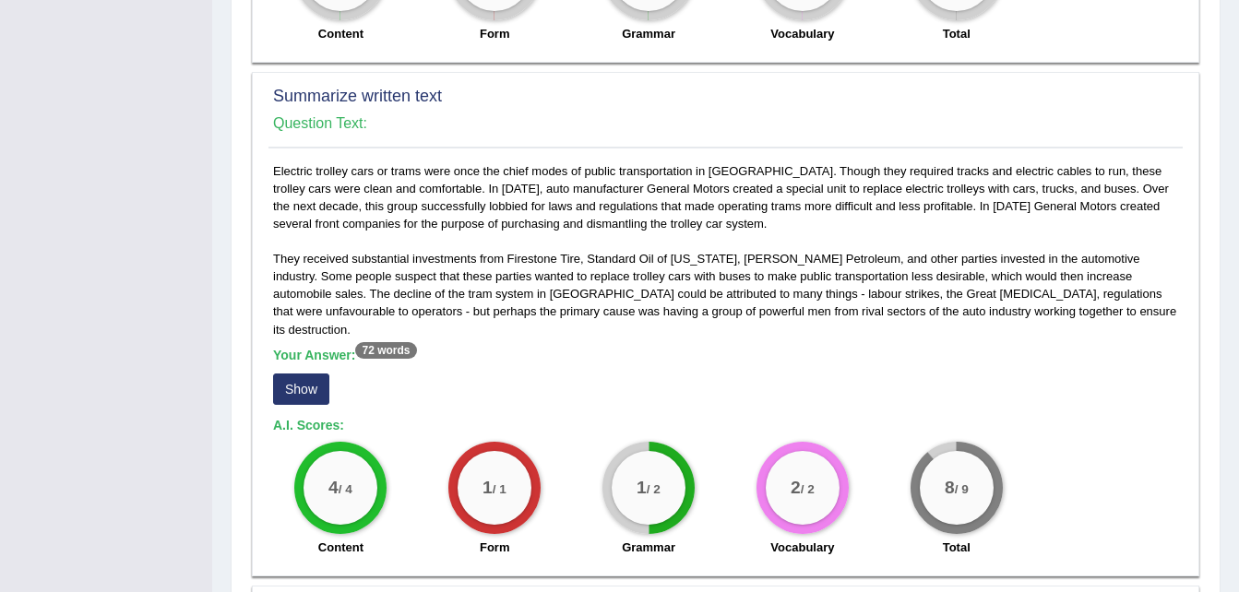
scroll to position [899, 0]
click at [291, 373] on button "Show" at bounding box center [301, 388] width 56 height 31
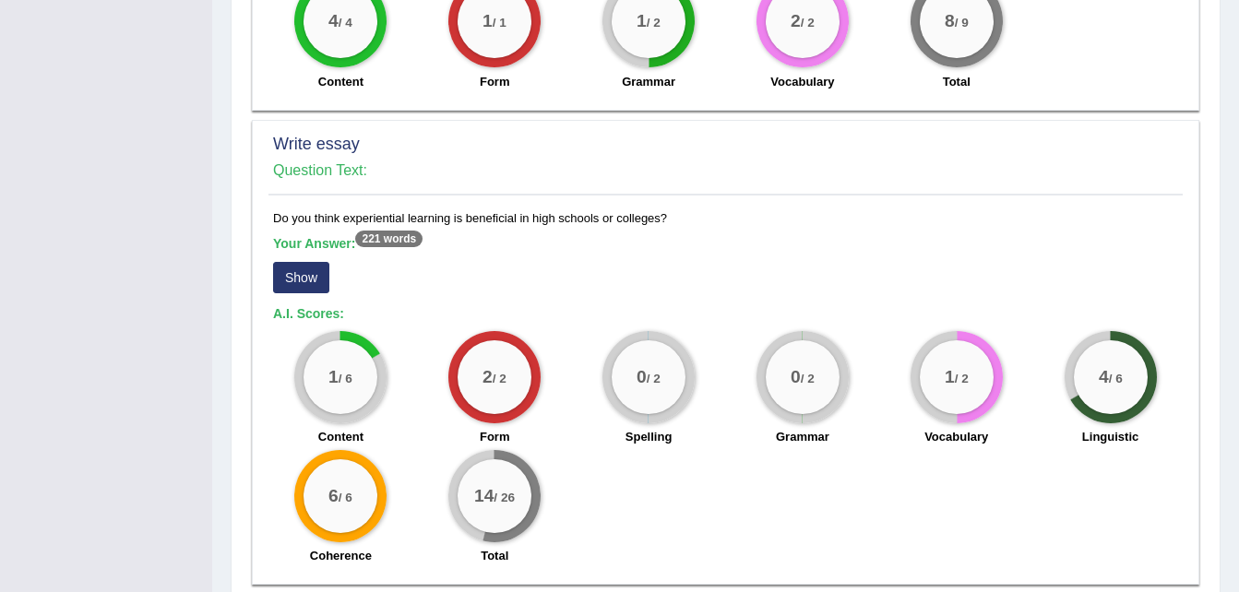
scroll to position [1384, 0]
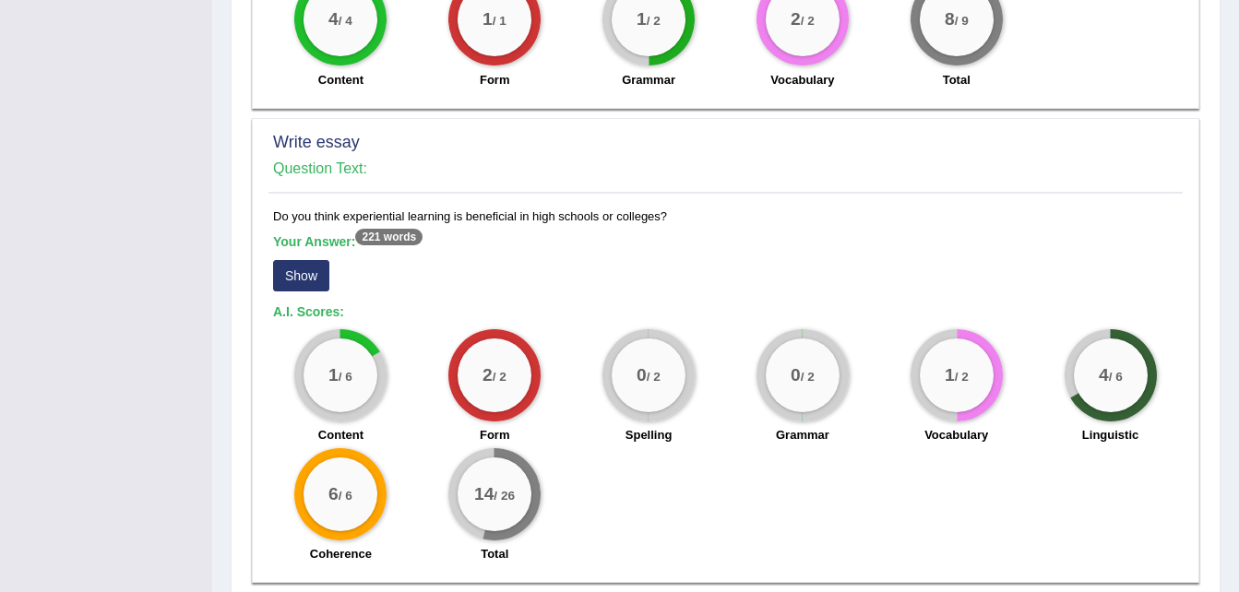
click at [291, 347] on div "1 / 6 Content" at bounding box center [341, 388] width 154 height 119
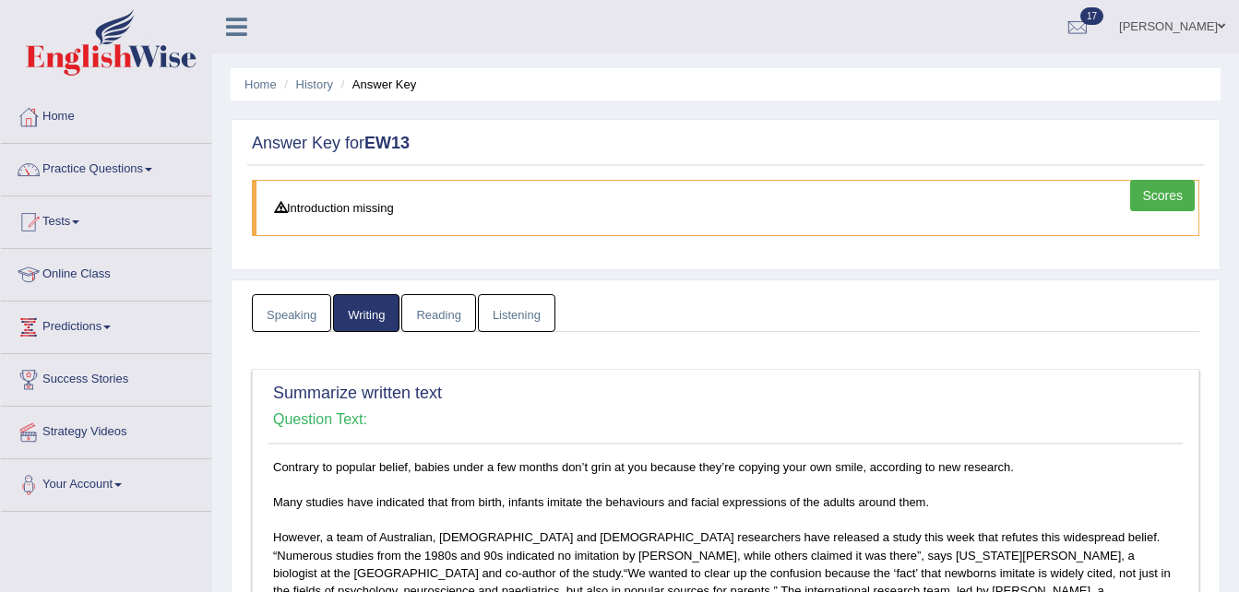
scroll to position [34, 0]
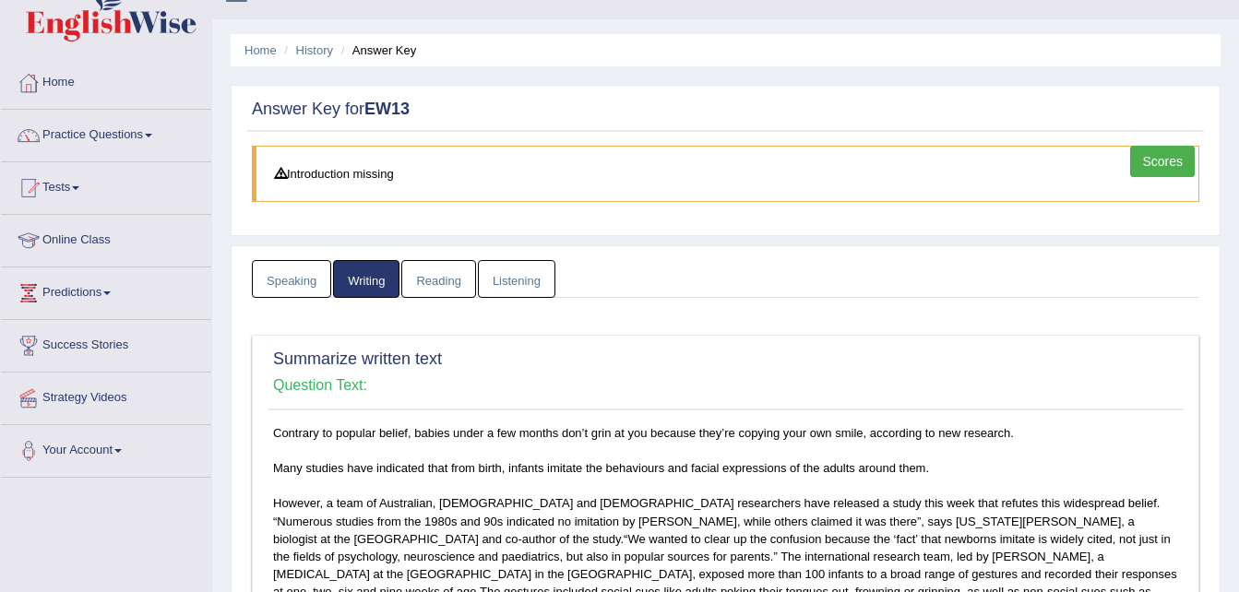
click at [418, 278] on link "Reading" at bounding box center [438, 279] width 74 height 38
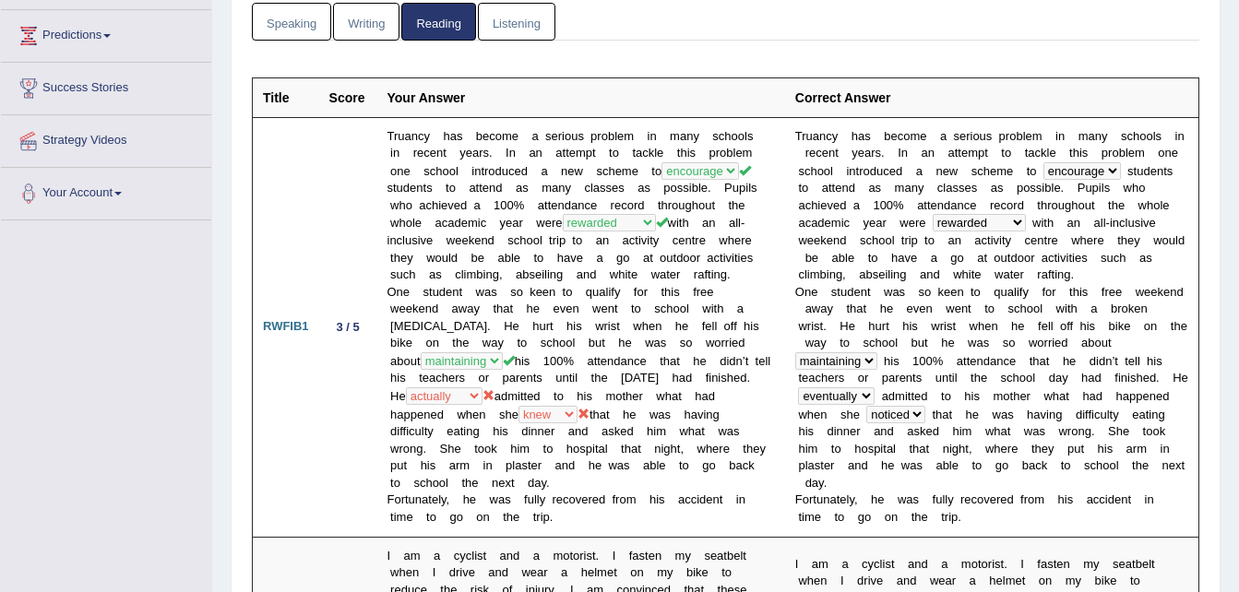
scroll to position [0, 0]
